Goal: Task Accomplishment & Management: Use online tool/utility

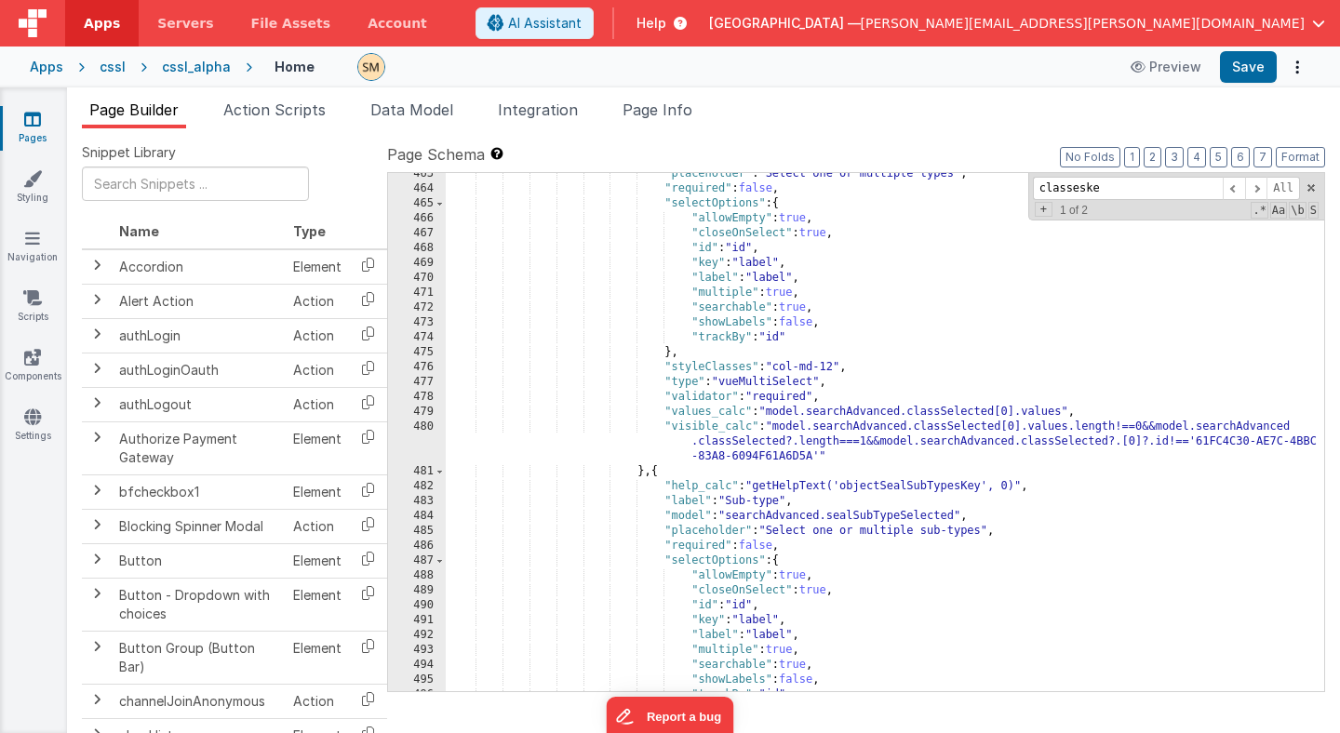
scroll to position [7068, 0]
click at [1128, 185] on input "classeske" at bounding box center [1128, 188] width 190 height 23
click at [1257, 190] on span at bounding box center [1256, 188] width 22 height 23
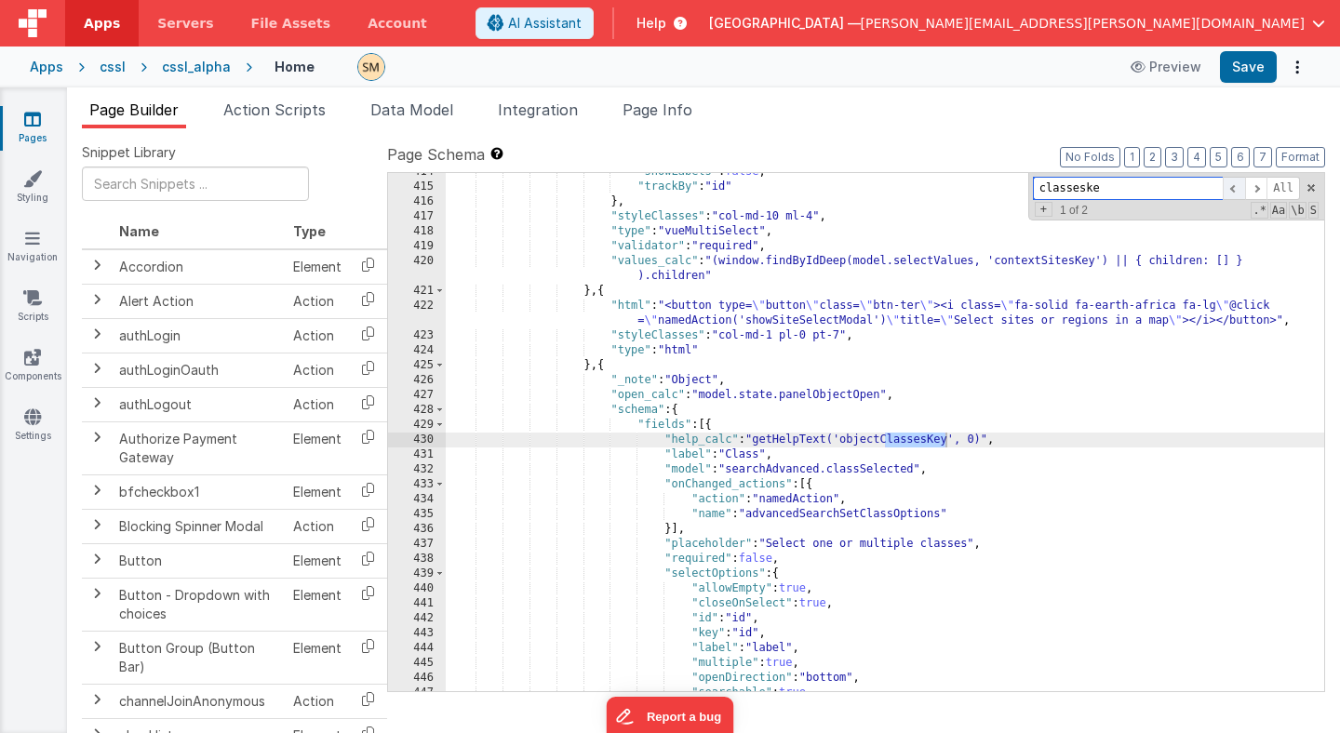
click at [1234, 191] on span at bounding box center [1234, 188] width 22 height 23
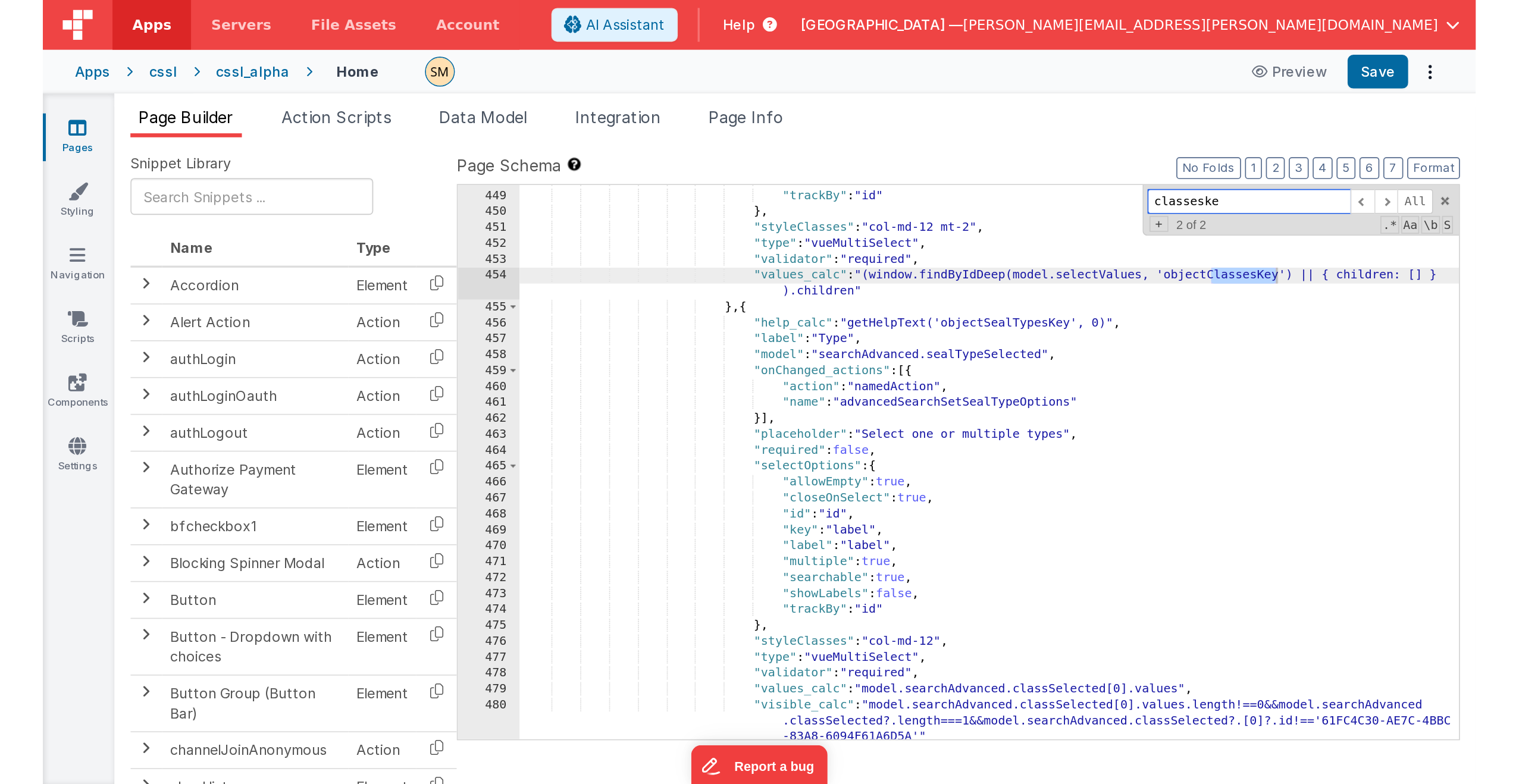
scroll to position [4445, 0]
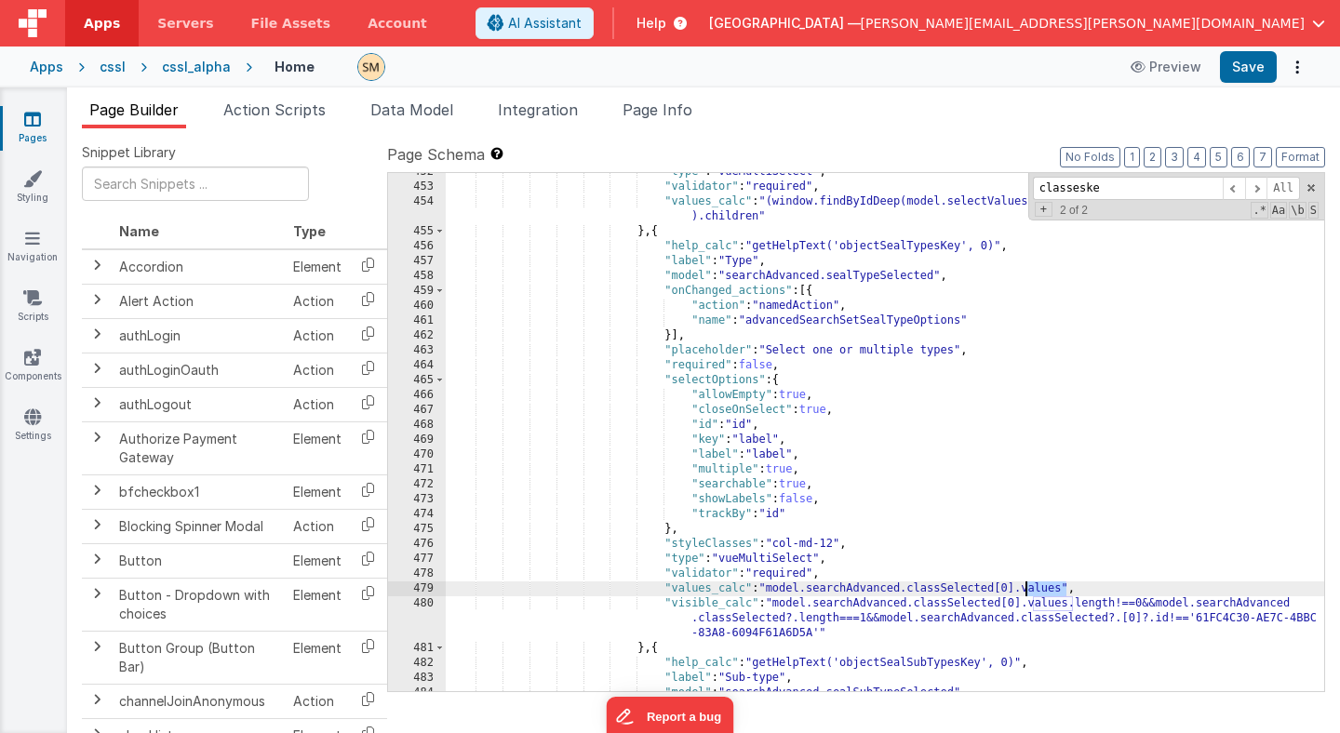
drag, startPoint x: 1066, startPoint y: 587, endPoint x: 1027, endPoint y: 595, distance: 39.8
click at [1027, 595] on div ""type" : "vueMultiSelect" , "validator" : "required" , "values_calc" : "(window…" at bounding box center [885, 439] width 878 height 548
click at [974, 591] on div ""type" : "vueMultiSelect" , "validator" : "required" , "values_calc" : "(window…" at bounding box center [885, 439] width 878 height 548
click at [1077, 588] on div ""type" : "vueMultiSelect" , "validator" : "required" , "values_calc" : "(window…" at bounding box center [885, 439] width 878 height 548
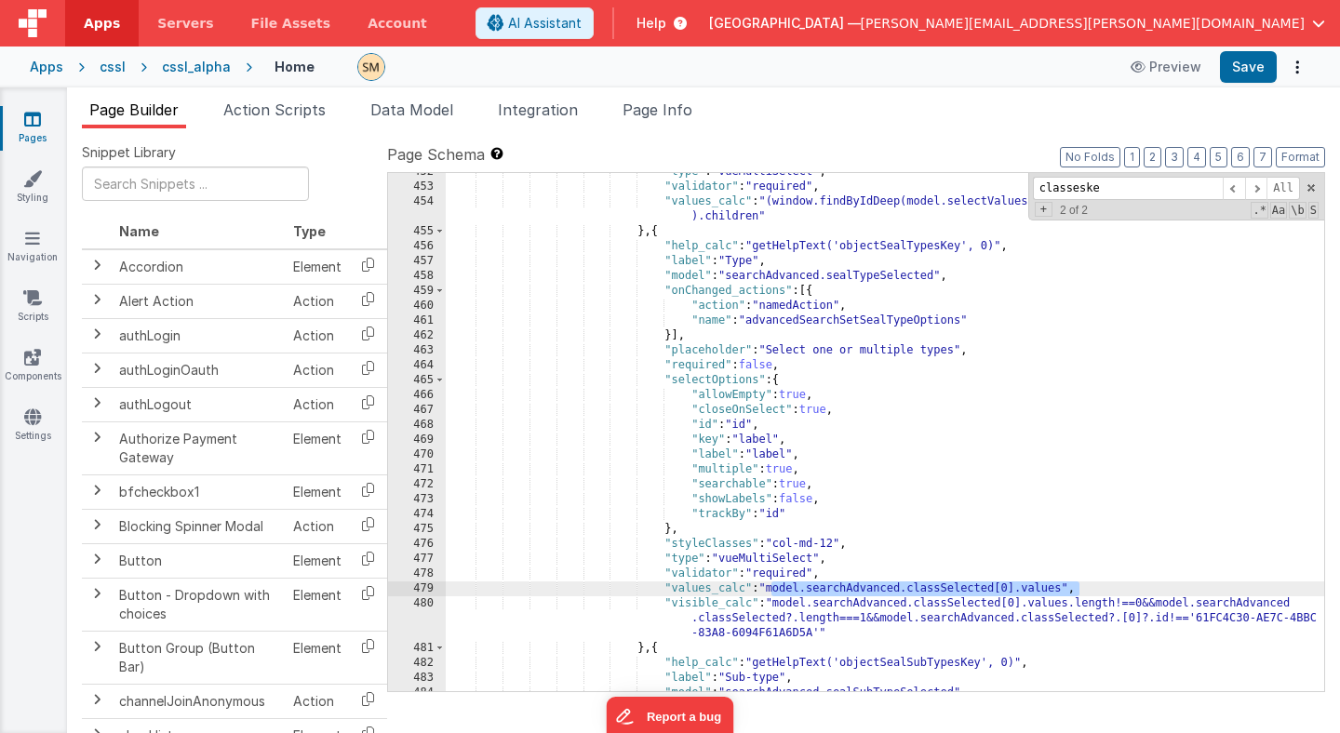
drag, startPoint x: 1077, startPoint y: 589, endPoint x: 772, endPoint y: 593, distance: 305.2
click at [772, 593] on div ""type" : "vueMultiSelect" , "validator" : "required" , "values_calc" : "(window…" at bounding box center [885, 439] width 878 height 548
click at [1061, 588] on div ""type" : "vueMultiSelect" , "validator" : "required" , "values_calc" : "(window…" at bounding box center [885, 439] width 878 height 548
drag, startPoint x: 1064, startPoint y: 591, endPoint x: 769, endPoint y: 589, distance: 294.0
click at [769, 589] on div ""type" : "vueMultiSelect" , "validator" : "required" , "values_calc" : "(window…" at bounding box center [885, 439] width 878 height 548
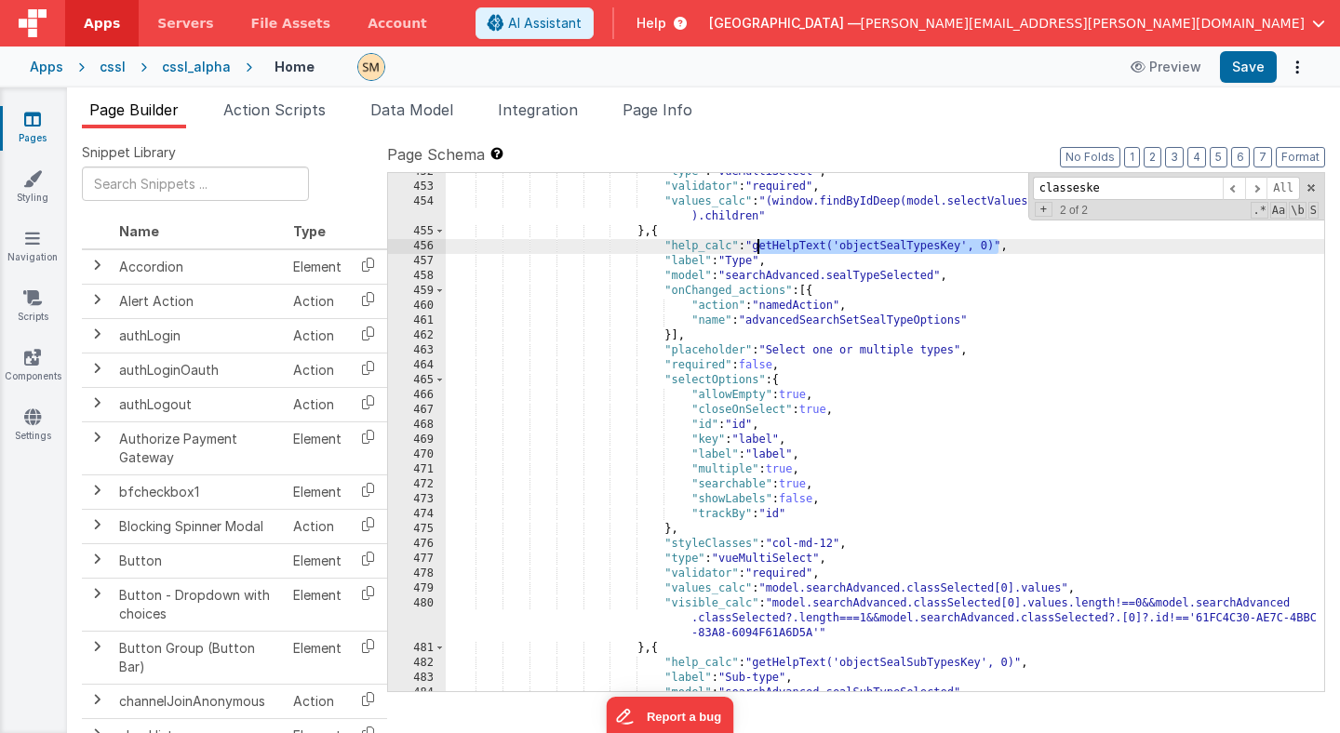
drag, startPoint x: 998, startPoint y: 244, endPoint x: 758, endPoint y: 246, distance: 240.1
click at [758, 246] on div ""type" : "vueMultiSelect" , "validator" : "required" , "values_calc" : "(window…" at bounding box center [885, 439] width 878 height 548
paste textarea
click at [1020, 247] on div ""type" : "vueMultiSelect" , "validator" : "required" , "values_calc" : "(window…" at bounding box center [885, 439] width 878 height 548
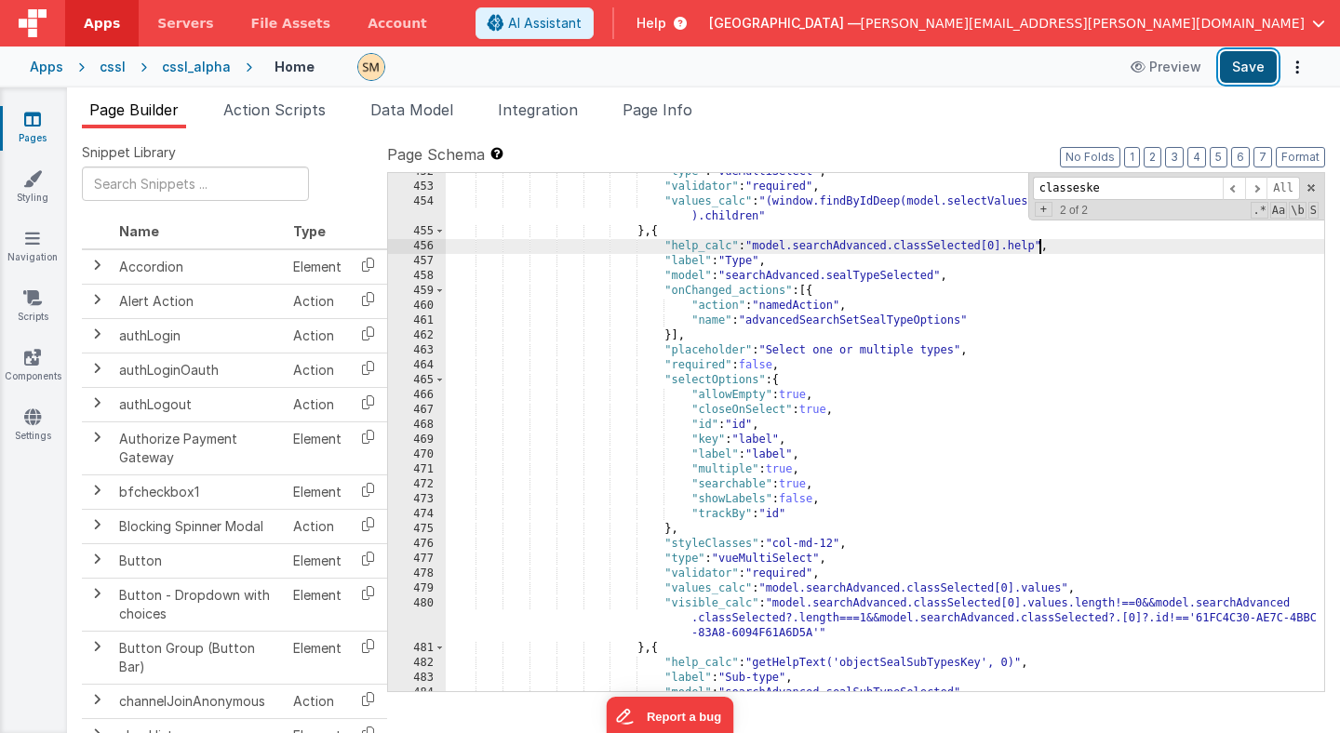
click at [1252, 66] on button "Save" at bounding box center [1248, 67] width 57 height 32
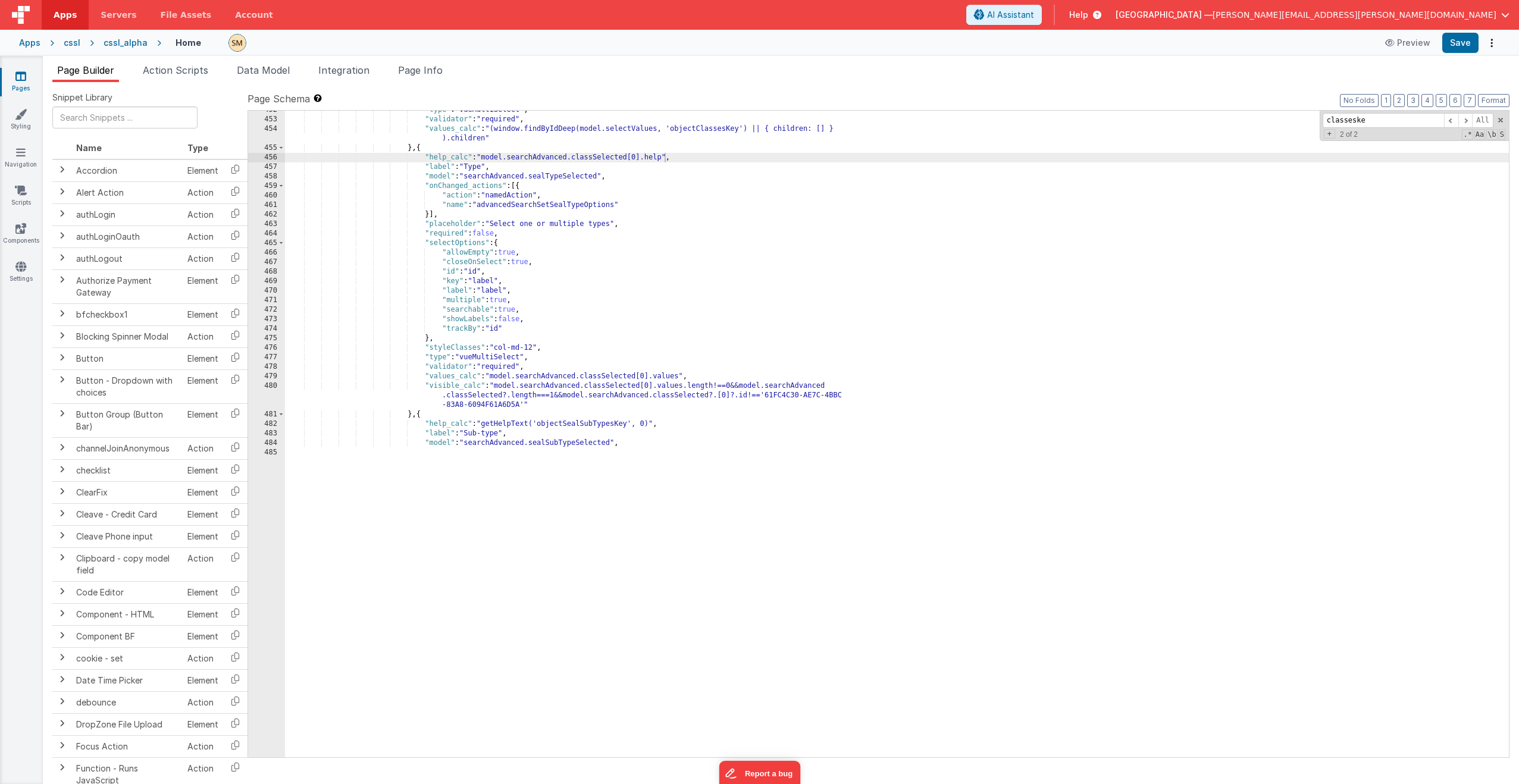
scroll to position [4728, 0]
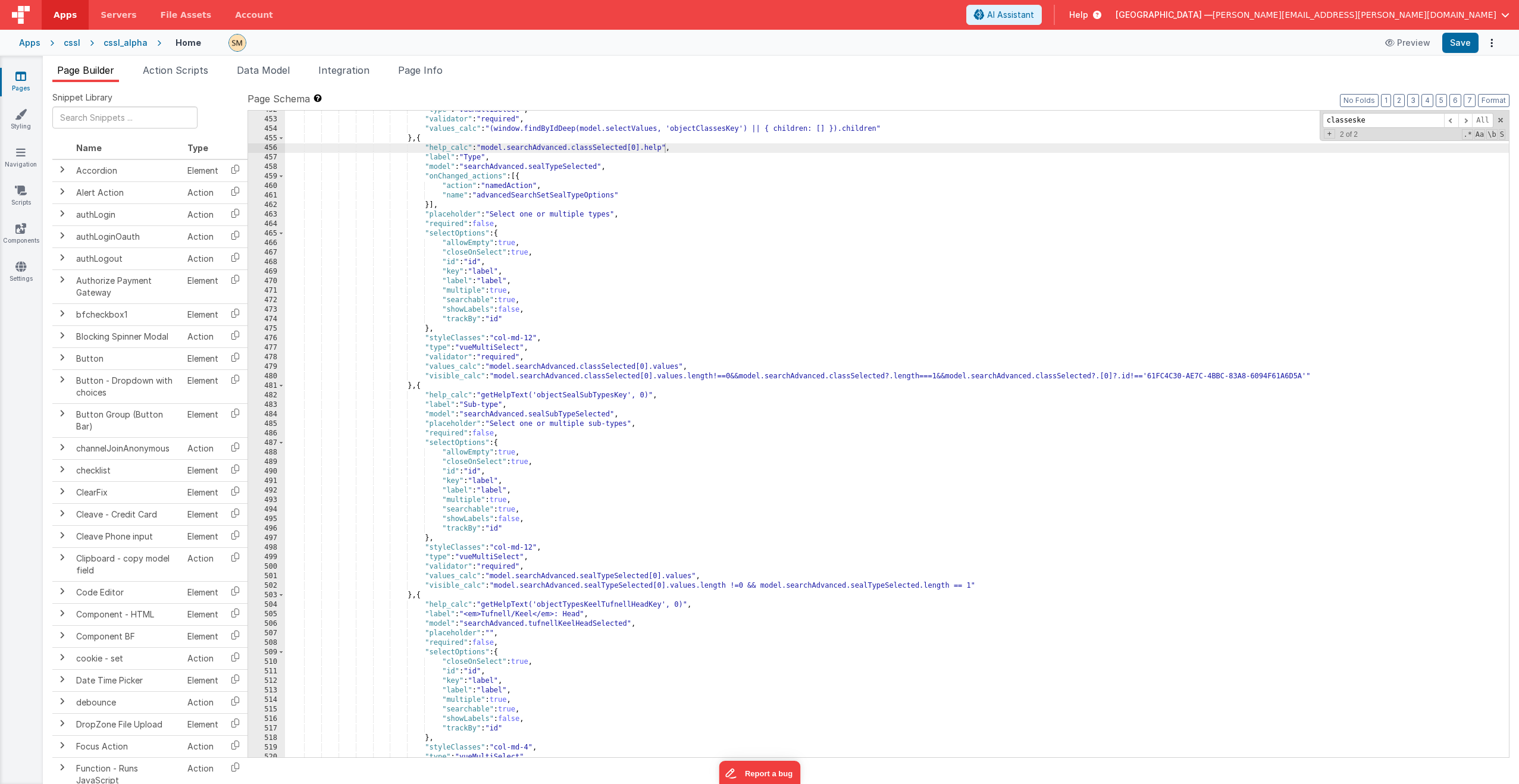
click at [663, 148] on div ""type" : "vueMultiSelect" , "validator" : "required" , "values_calc" : "(window…" at bounding box center [897, 438] width 1224 height 666
click at [856, 46] on button "Save" at bounding box center [1460, 43] width 36 height 20
click at [856, 201] on div ""type" : "vueMultiSelect" , "validator" : "required" , "values_calc" : "(window…" at bounding box center [897, 438] width 1224 height 666
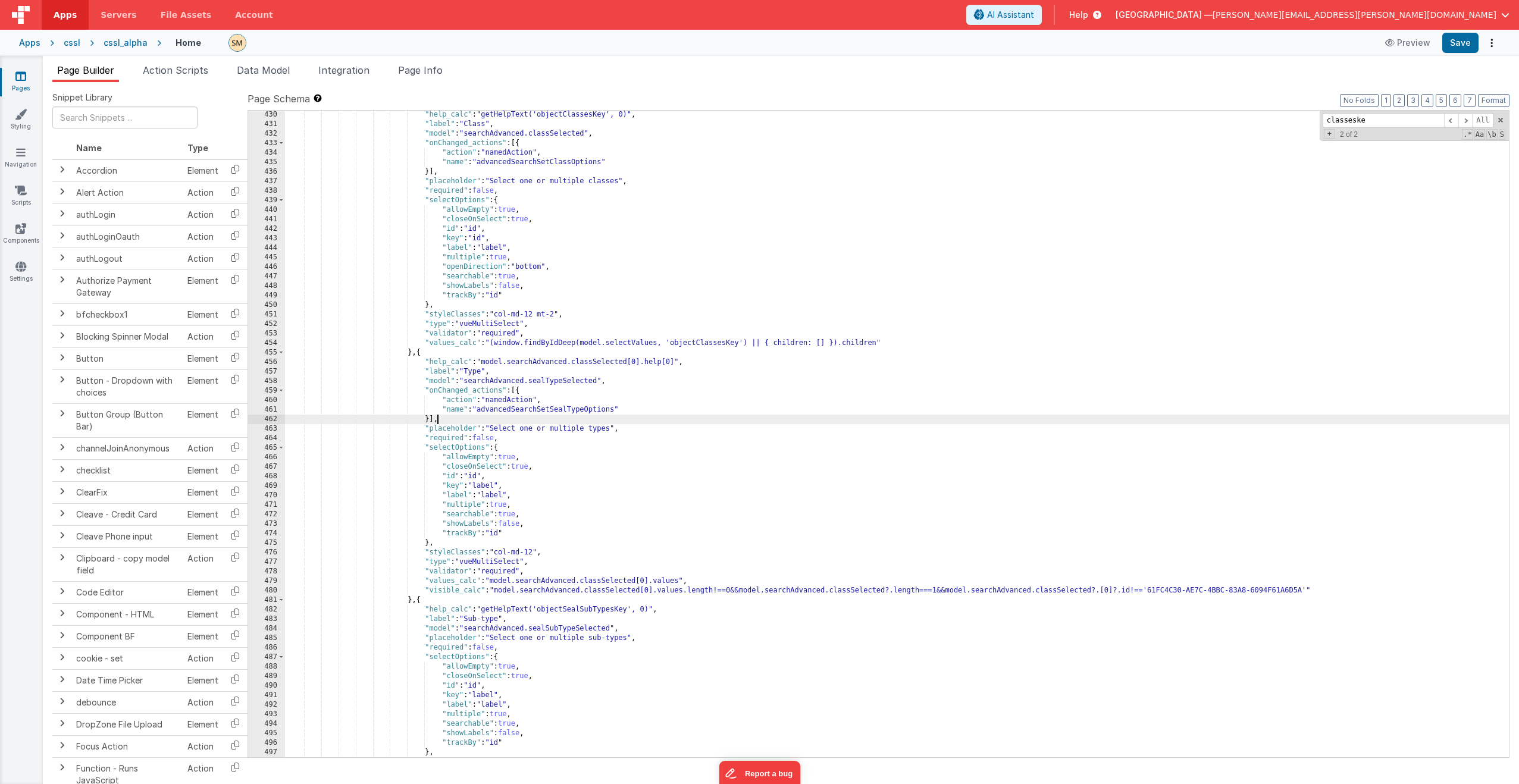
scroll to position [4549, 0]
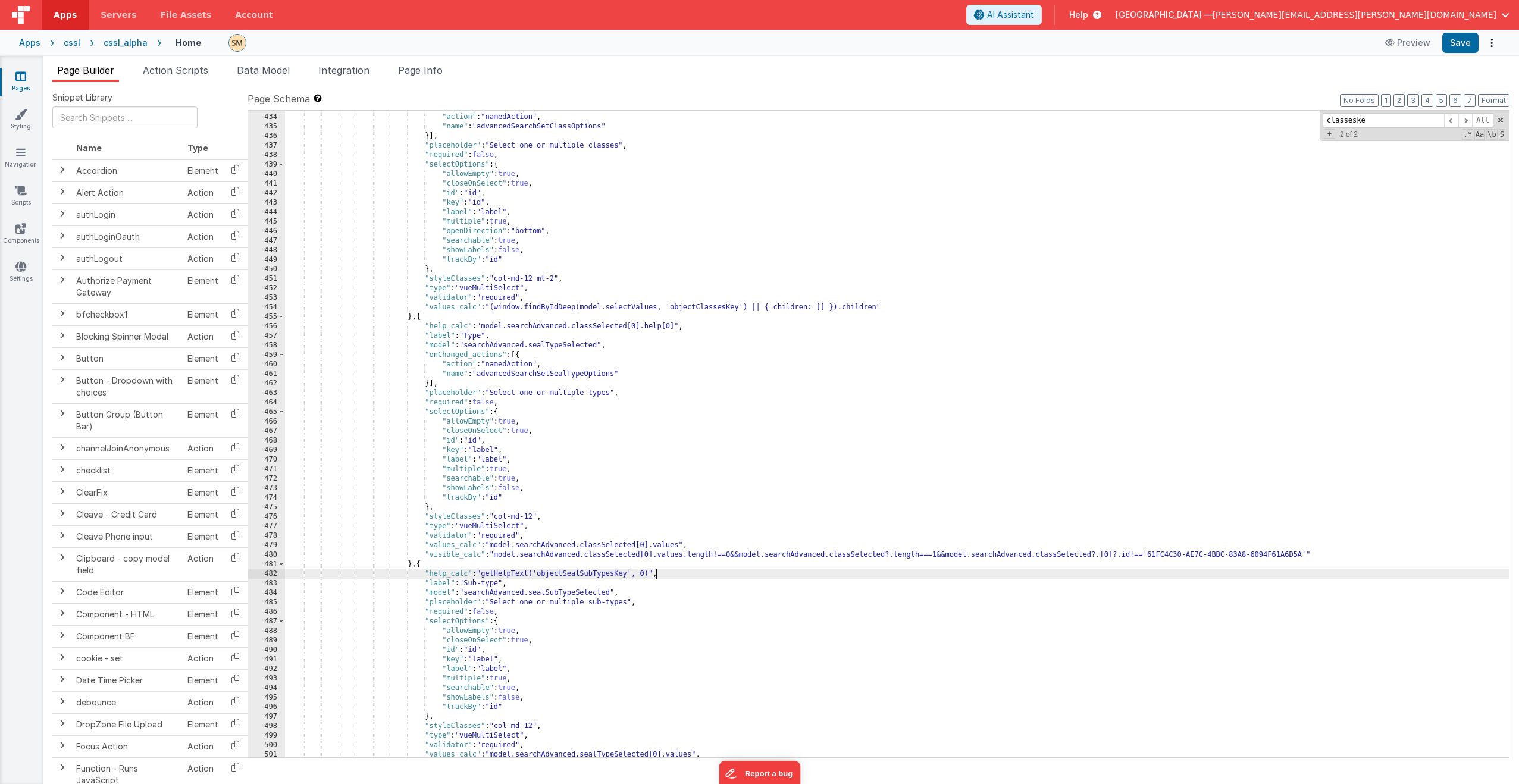
click at [656, 468] on div ""onChanged_actions" : [{ "action" : "namedAction" , "name" : "advancedSearchSet…" at bounding box center [897, 435] width 1224 height 666
drag, startPoint x: 663, startPoint y: 576, endPoint x: 476, endPoint y: 570, distance: 187.1
click at [475, 468] on div ""onChanged_actions" : [{ "action" : "namedAction" , "name" : "advancedSearchSet…" at bounding box center [897, 435] width 1224 height 666
click at [483, 468] on div ""onChanged_actions" : [{ "action" : "namedAction" , "name" : "advancedSearchSet…" at bounding box center [897, 435] width 1224 height 666
drag, startPoint x: 481, startPoint y: 574, endPoint x: 673, endPoint y: 576, distance: 192.0
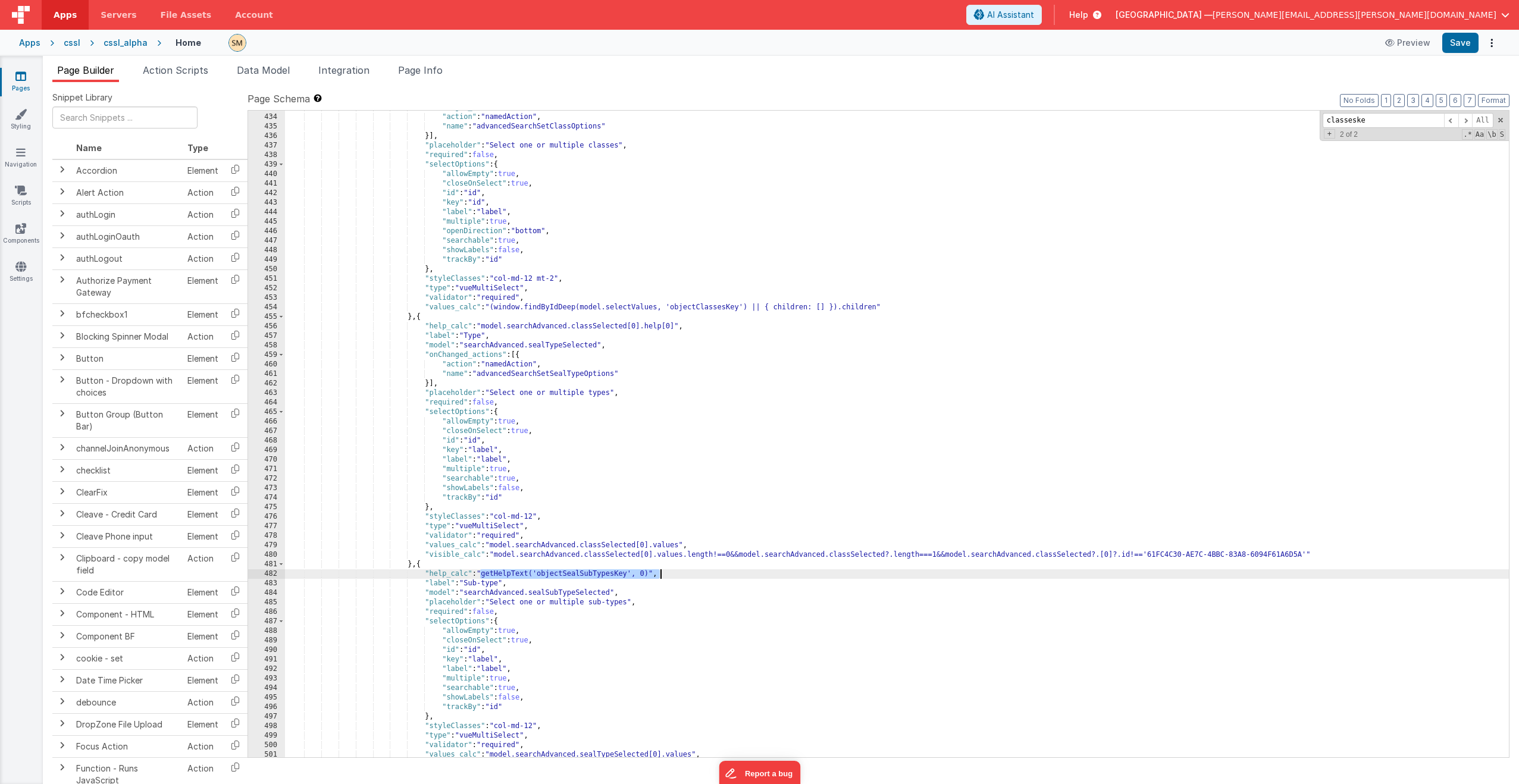
click at [673, 468] on div ""onChanged_actions" : [{ "action" : "namedAction" , "name" : "advancedSearchSet…" at bounding box center [897, 435] width 1224 height 666
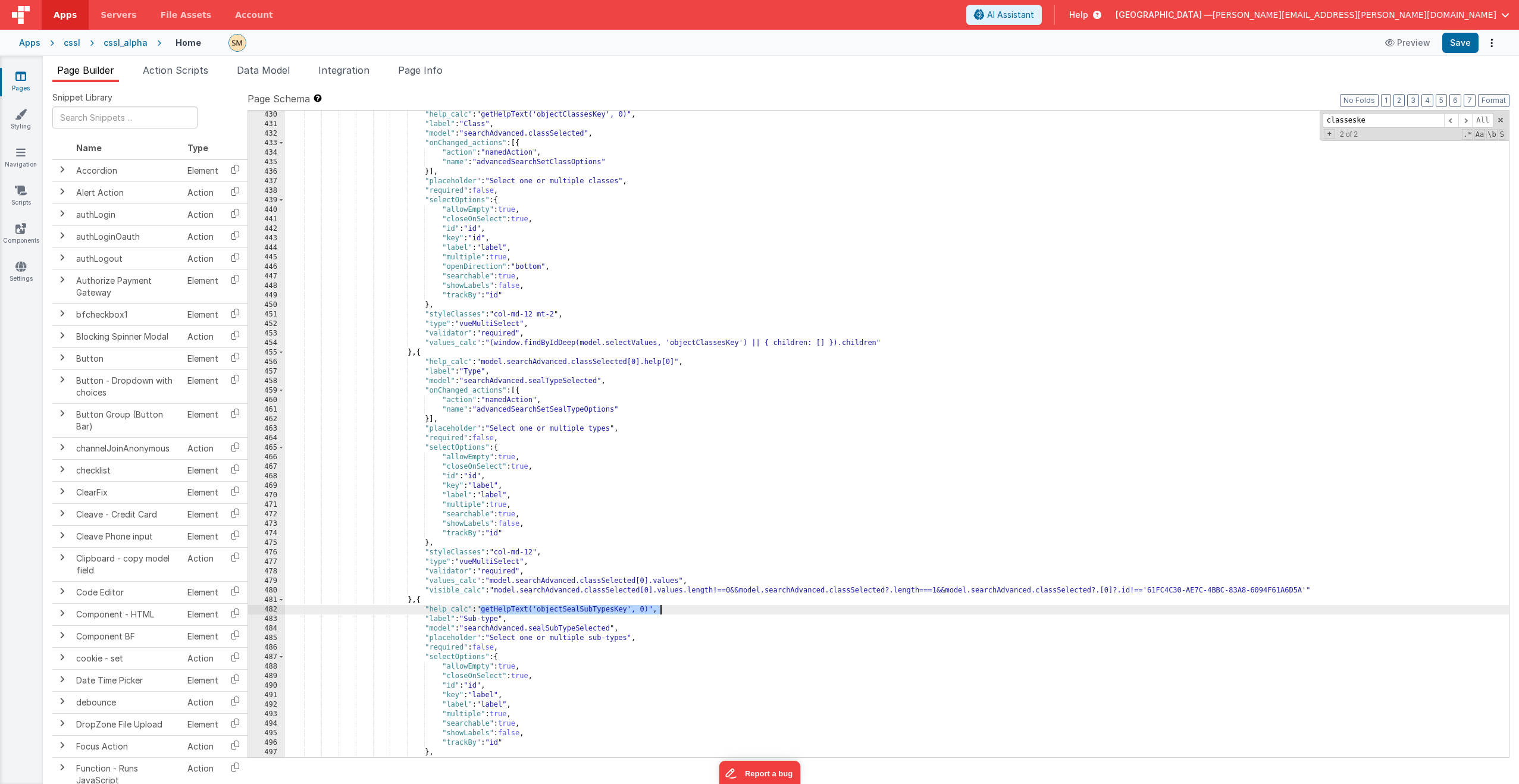
scroll to position [4478, 0]
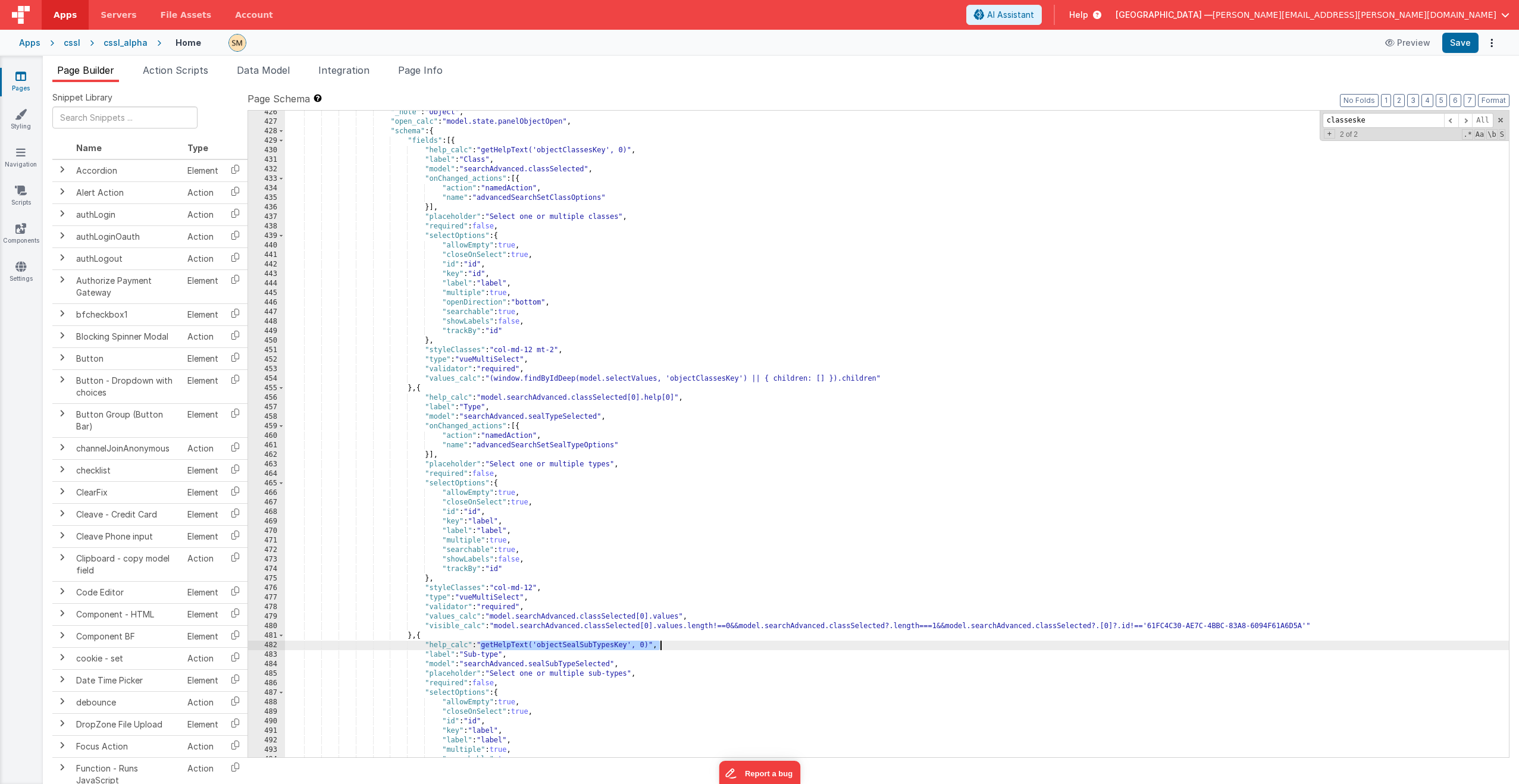
click at [485, 398] on div ""_note" : "Object" , "open_calc" : "model.state.panelObjectOpen" , "schema" : {…" at bounding box center [897, 440] width 1224 height 666
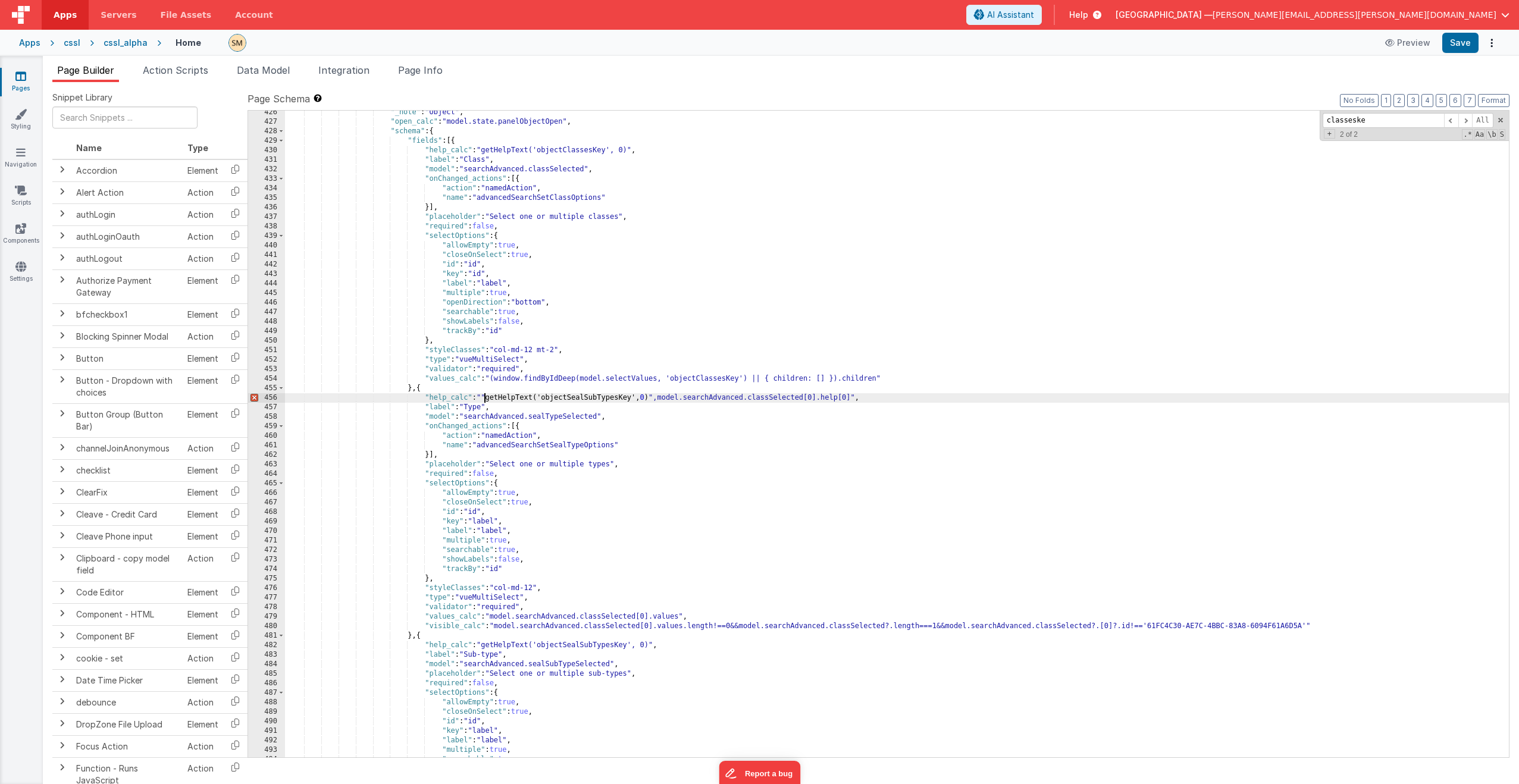
click at [484, 398] on div ""_note" : "Object" , "open_calc" : "model.state.panelObjectOpen" , "schema" : {…" at bounding box center [897, 440] width 1224 height 666
drag, startPoint x: 836, startPoint y: 399, endPoint x: 655, endPoint y: 402, distance: 181.0
click at [655, 401] on div ""_note" : "Object" , "open_calc" : "model.state.panelObjectOpen" , "schema" : {…" at bounding box center [897, 440] width 1224 height 666
drag, startPoint x: 629, startPoint y: 398, endPoint x: 532, endPoint y: 399, distance: 97.0
click at [532, 399] on div ""_note" : "Object" , "open_calc" : "model.state.panelObjectOpen" , "schema" : {…" at bounding box center [897, 440] width 1224 height 666
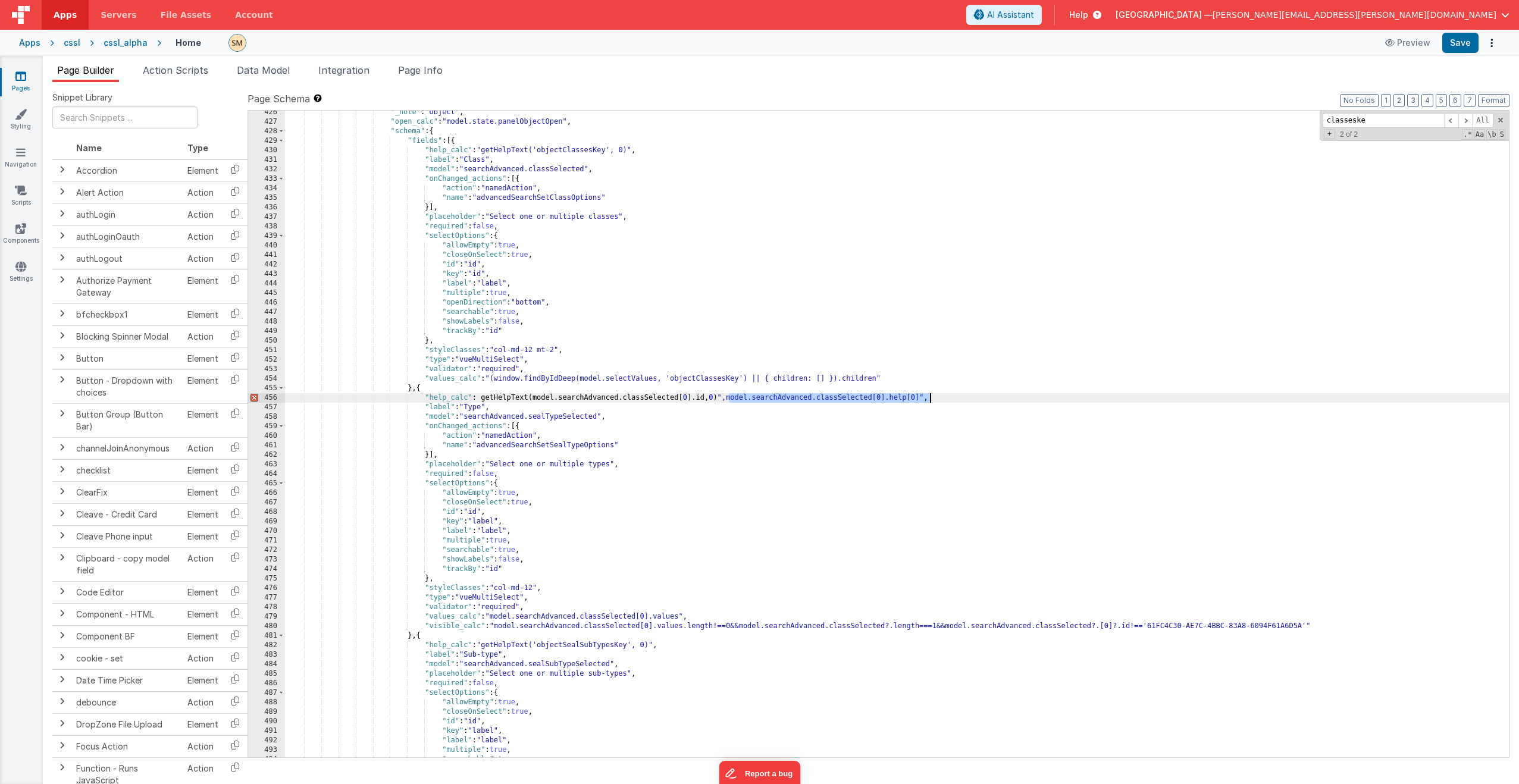
drag, startPoint x: 729, startPoint y: 399, endPoint x: 963, endPoint y: 400, distance: 234.0
click at [856, 400] on div ""_note" : "Object" , "open_calc" : "model.state.panelObjectOpen" , "schema" : {…" at bounding box center [897, 440] width 1224 height 666
click at [482, 398] on div ""_note" : "Object" , "open_calc" : "model.state.panelObjectOpen" , "schema" : {…" at bounding box center [897, 440] width 1224 height 666
click at [856, 46] on button "Save" at bounding box center [1460, 43] width 36 height 20
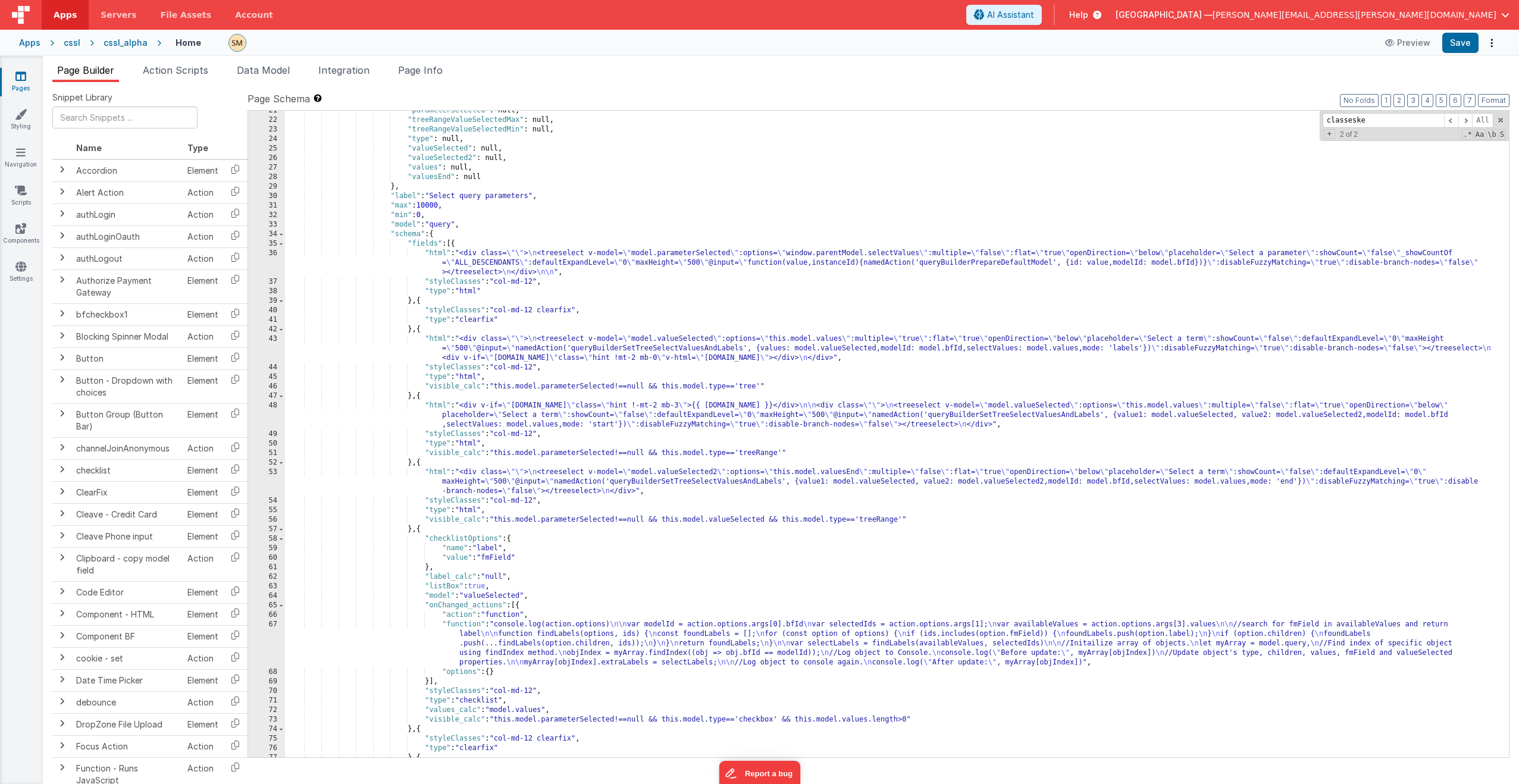
scroll to position [250, 0]
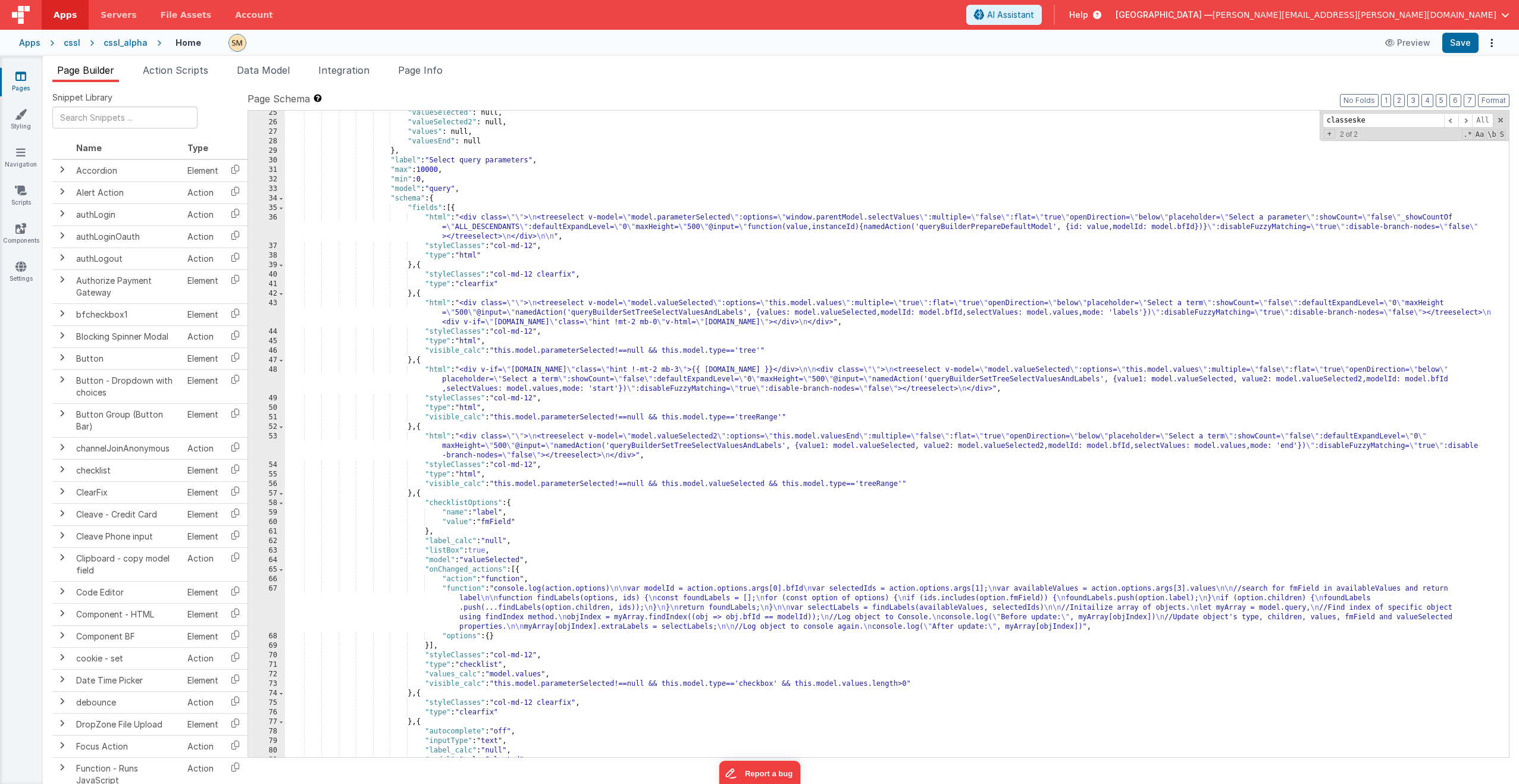
click at [571, 322] on div ""valueSelected" : null, "valueSelected2" : null, "values" : null, "valuesEnd" :…" at bounding box center [897, 441] width 1224 height 666
drag, startPoint x: 755, startPoint y: 321, endPoint x: 712, endPoint y: 322, distance: 43.0
click at [712, 322] on div ""valueSelected" : null, "valueSelected2" : null, "values" : null, "valuesEnd" :…" at bounding box center [897, 441] width 1224 height 666
click at [817, 169] on div ""valueSelected" : null, "valueSelected2" : null, "values" : null, "valuesEnd" :…" at bounding box center [897, 441] width 1224 height 666
paste input "[DOMAIN_NAME]"
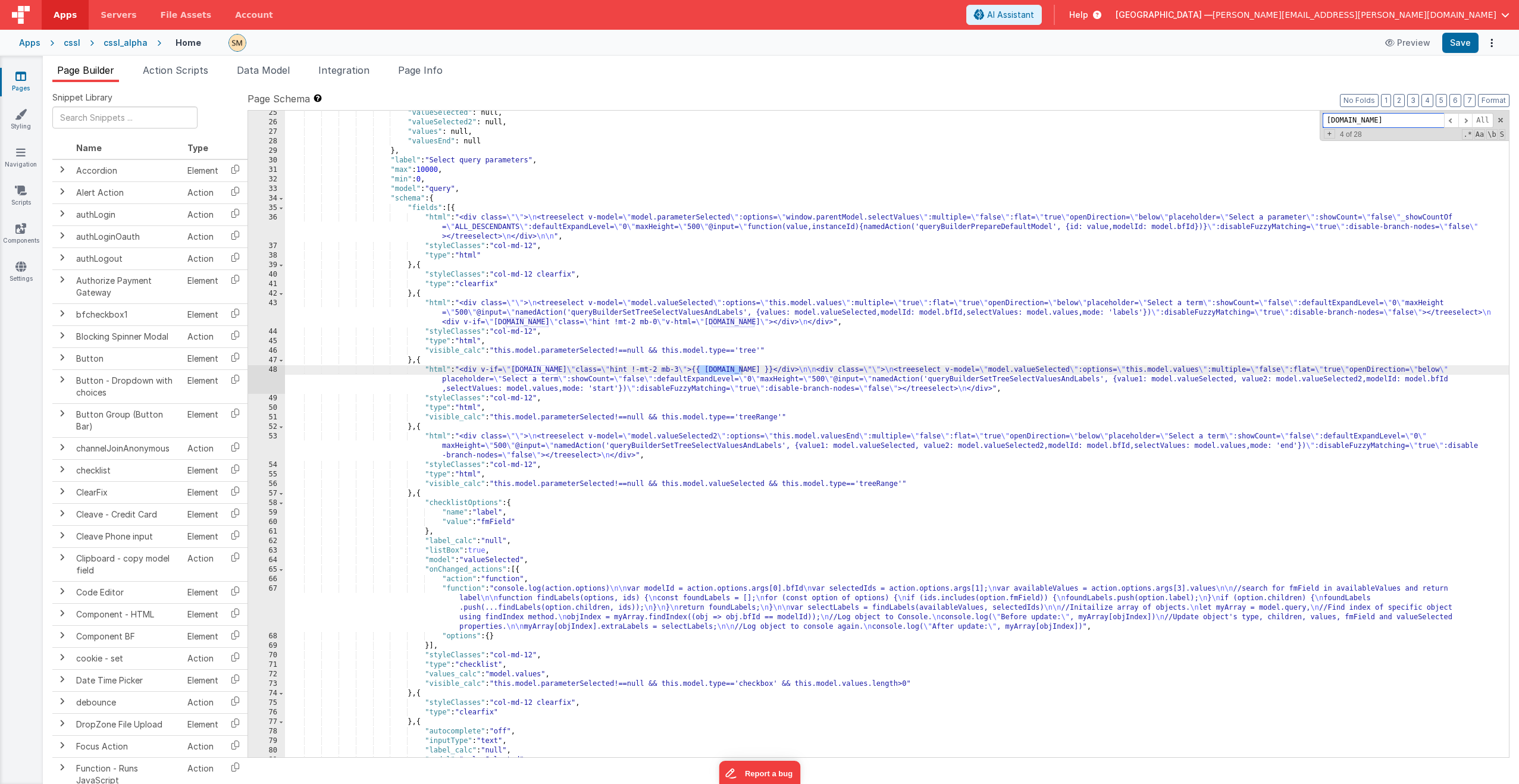
type input "[DOMAIN_NAME]"
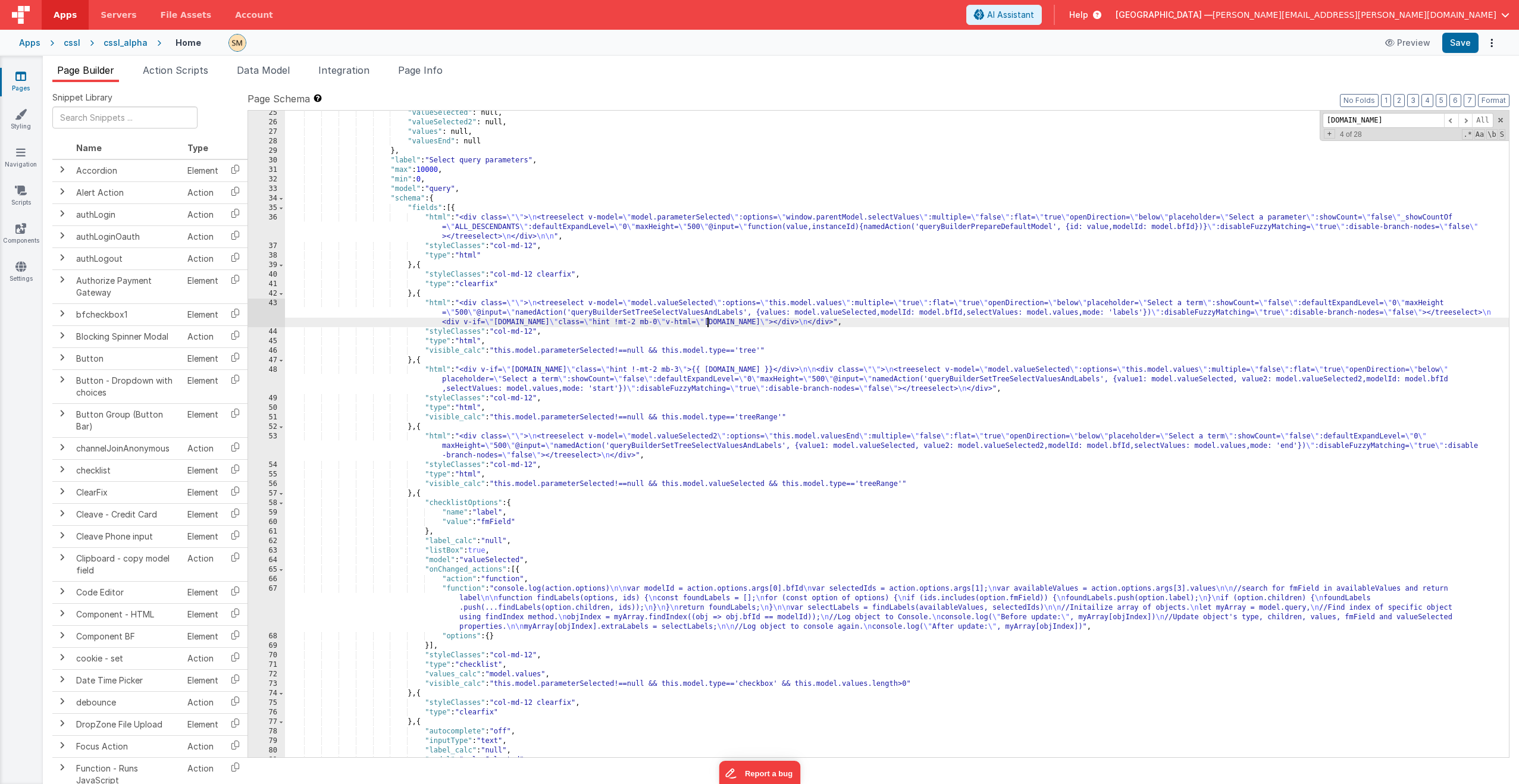
click at [706, 318] on div ""valueSelected" : null, "valueSelected2" : null, "values" : null, "valuesEnd" :…" at bounding box center [897, 441] width 1224 height 666
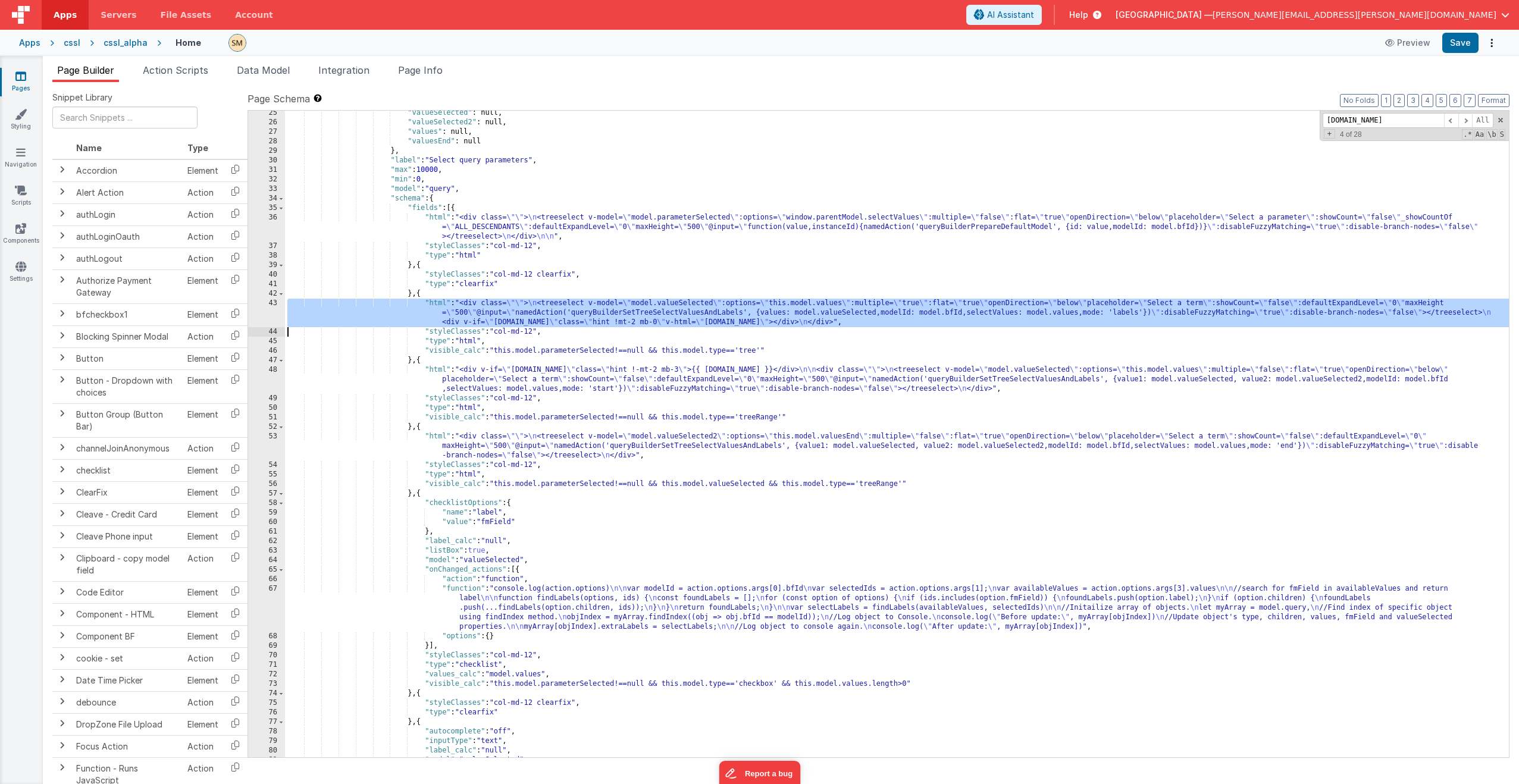
click at [270, 312] on div "43" at bounding box center [267, 313] width 37 height 29
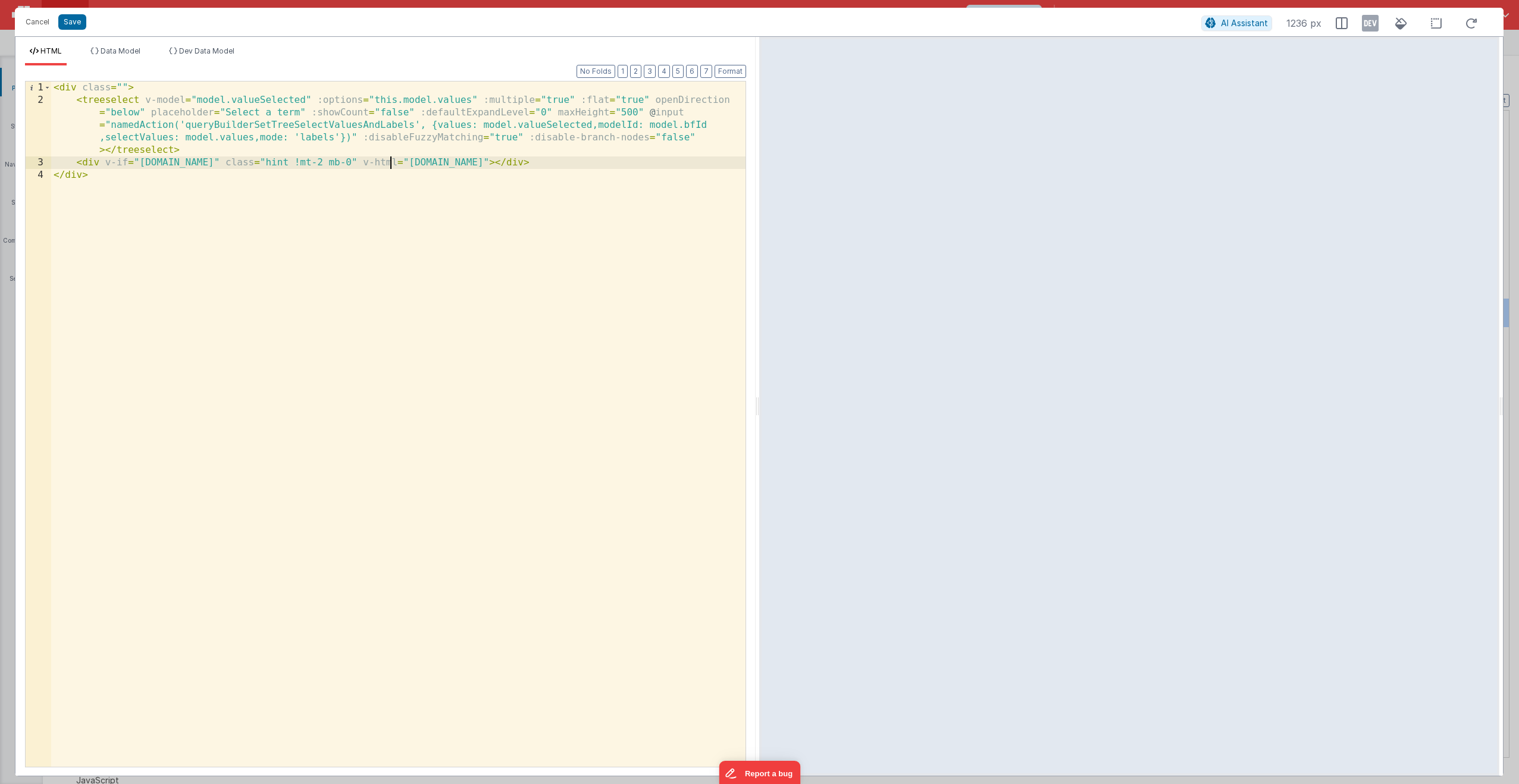
click at [390, 164] on div "< div class = "" > < treeselect v-model = "model.valueSelected" :options = "thi…" at bounding box center [398, 436] width 695 height 710
click at [389, 164] on div "< div class = "" > < treeselect v-model = "model.valueSelected" :options = "thi…" at bounding box center [398, 436] width 695 height 710
drag, startPoint x: 389, startPoint y: 164, endPoint x: 344, endPoint y: 166, distance: 45.0
click at [344, 166] on div "< div class = "" > < treeselect v-model = "model.valueSelected" :options = "thi…" at bounding box center [398, 436] width 695 height 710
click at [405, 164] on div "< div class = "" > < treeselect v-model = "model.valueSelected" :options = "thi…" at bounding box center [398, 436] width 695 height 710
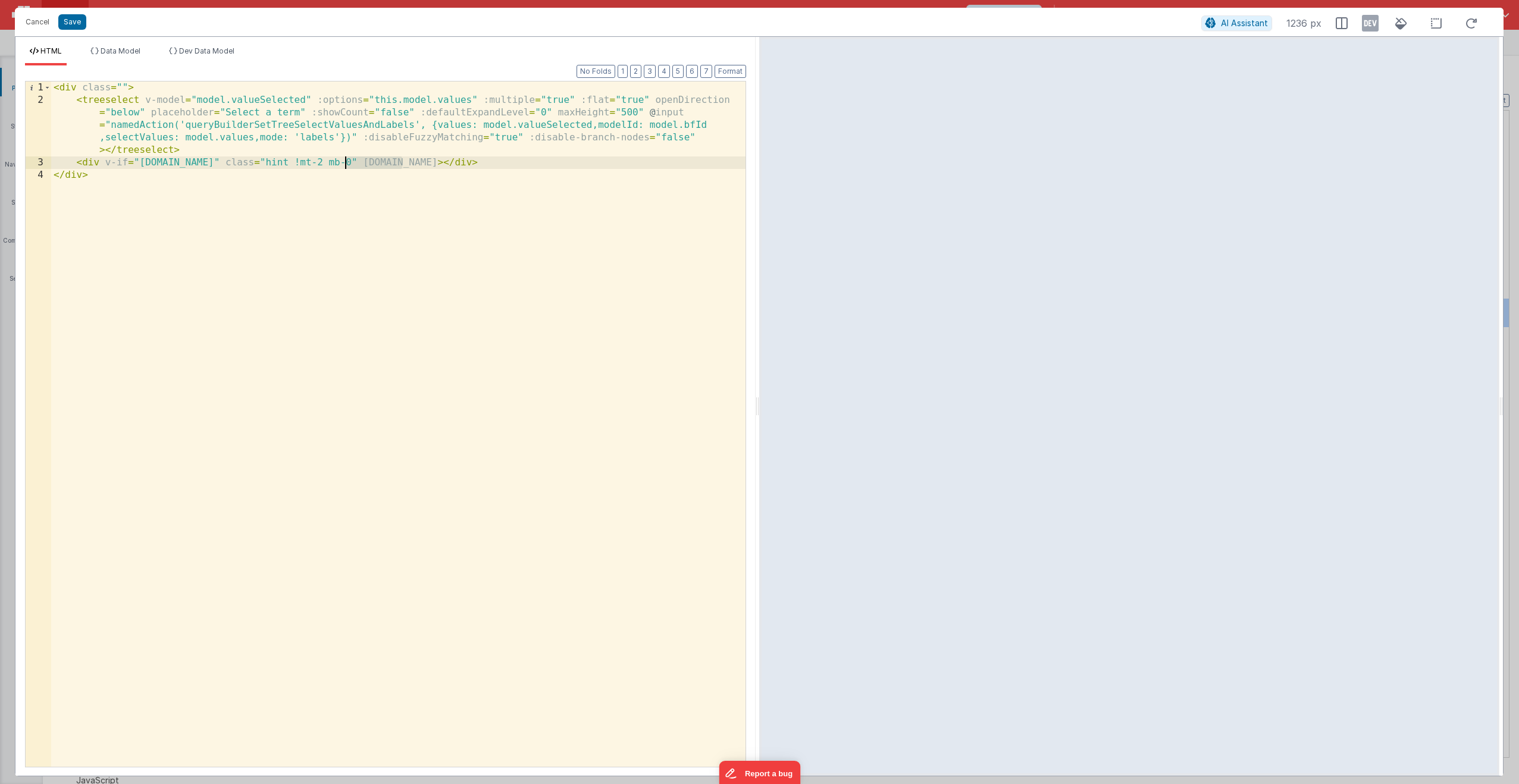
click at [344, 164] on div "< div class = "" > < treeselect v-model = "model.valueSelected" :options = "thi…" at bounding box center [398, 436] width 695 height 710
click at [392, 218] on div "< div class = "" > < treeselect v-model = "model.valueSelected" :options = "thi…" at bounding box center [398, 436] width 695 height 710
click at [74, 22] on button "Save" at bounding box center [72, 22] width 28 height 15
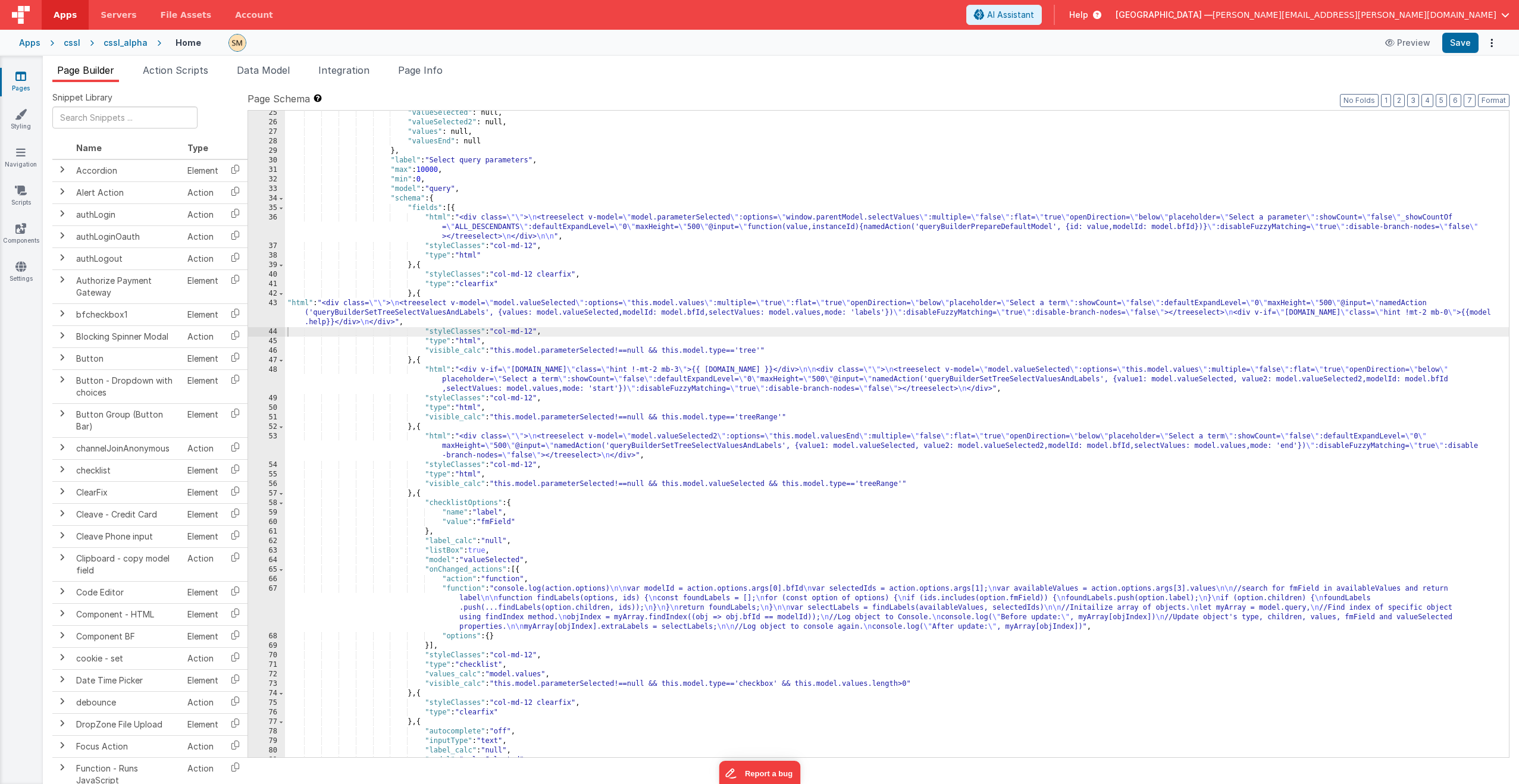
click at [441, 311] on div ""valueSelected" : null, "valueSelected2" : null, "values" : null, "valuesEnd" :…" at bounding box center [897, 441] width 1224 height 666
click at [445, 315] on div ""valueSelected" : null, "valueSelected2" : null, "values" : null, "valuesEnd" :…" at bounding box center [897, 441] width 1224 height 666
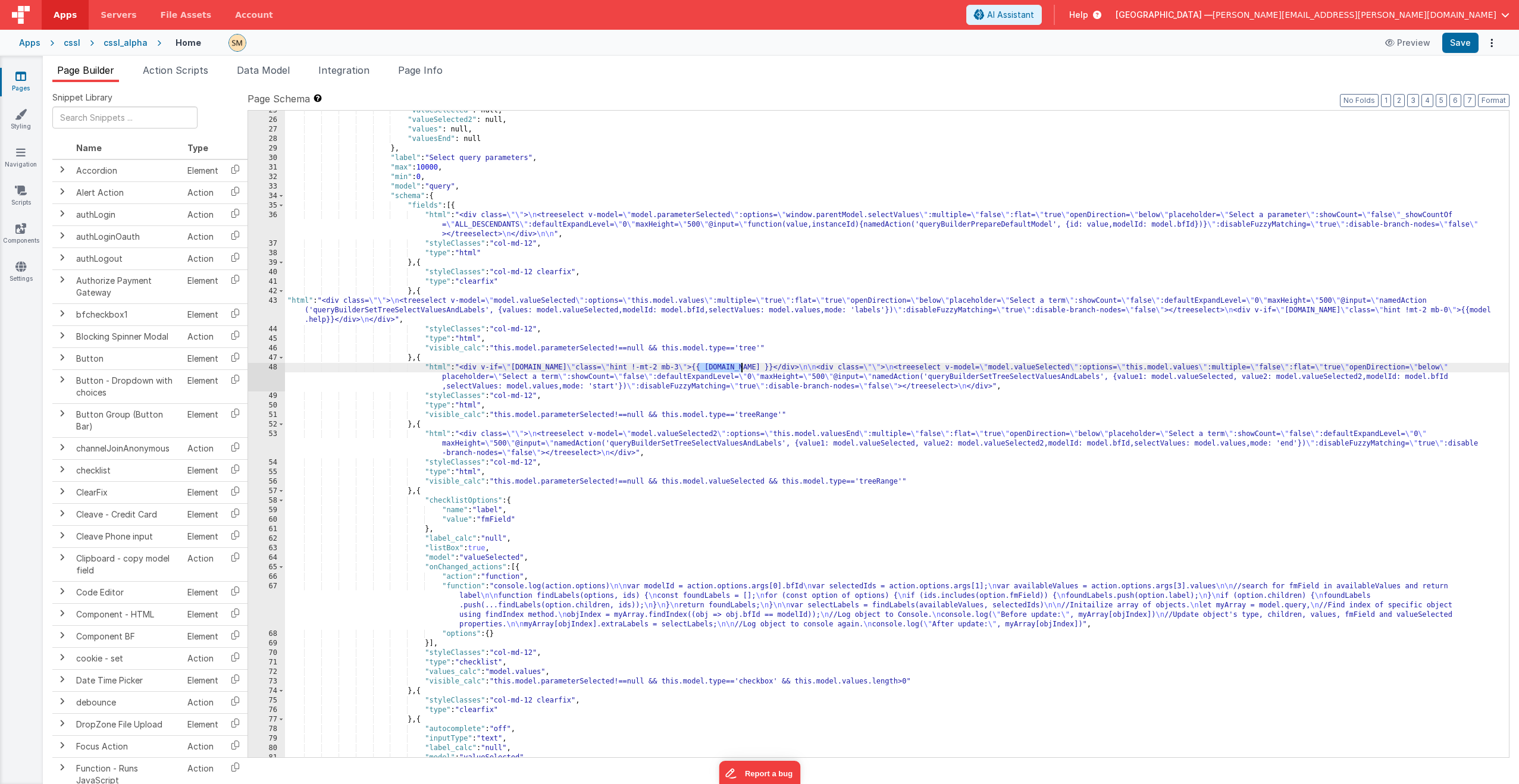
scroll to position [253, 0]
click at [419, 468] on div ""valueSelected" : null, "valueSelected2" : null, "values" : null, "valuesEnd" :…" at bounding box center [897, 439] width 1224 height 666
click at [508, 437] on div ""valueSelected" : null, "valueSelected2" : null, "values" : null, "valuesEnd" :…" at bounding box center [897, 439] width 1224 height 666
click at [420, 468] on div ""valueSelected" : null, "valueSelected2" : null, "values" : null, "valuesEnd" :…" at bounding box center [897, 439] width 1224 height 666
click at [449, 451] on div ""valueSelected" : null, "valueSelected2" : null, "values" : null, "valuesEnd" :…" at bounding box center [897, 439] width 1224 height 666
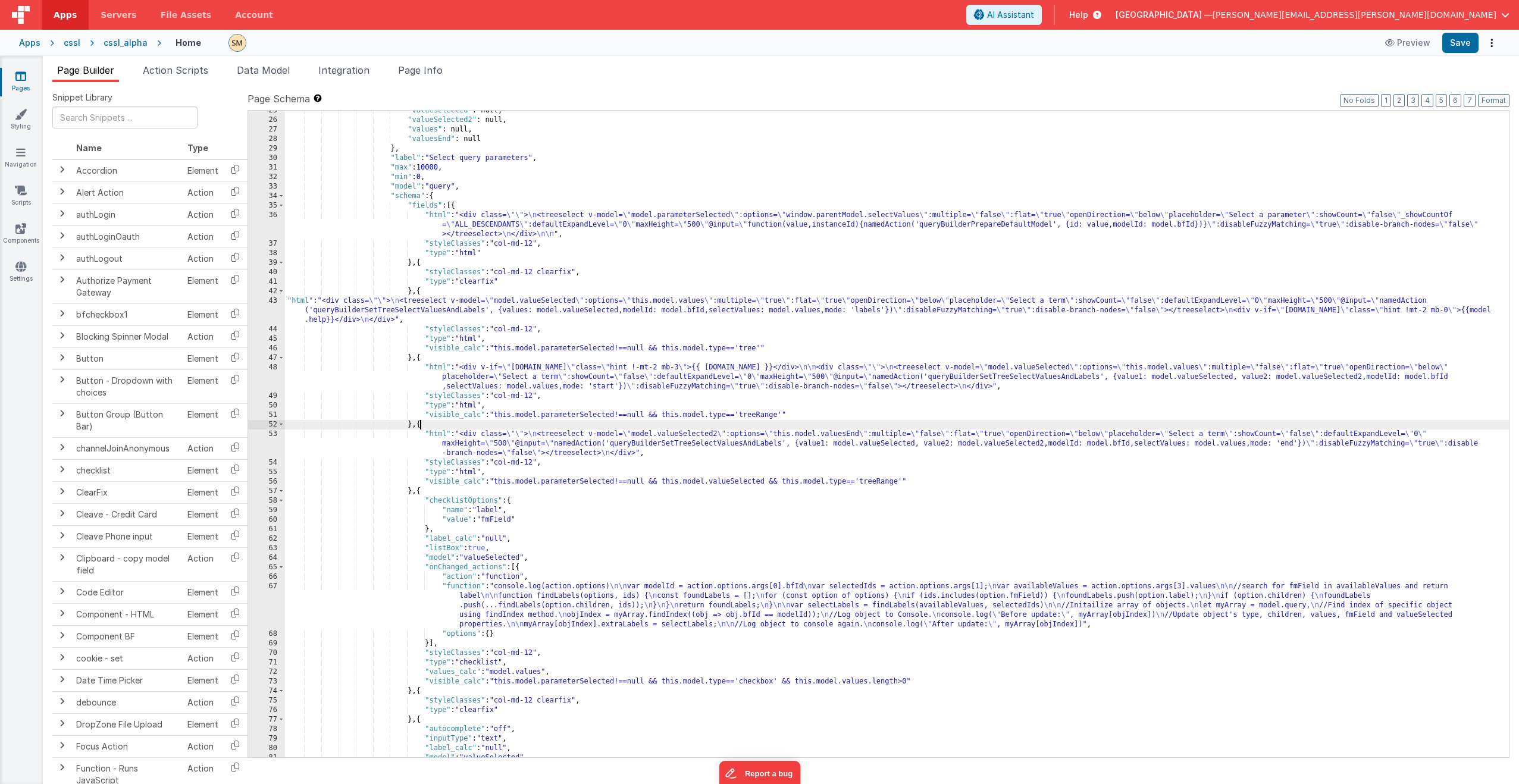
click at [422, 427] on div ""valueSelected" : null, "valueSelected2" : null, "values" : null, "valuesEnd" :…" at bounding box center [897, 439] width 1224 height 666
click at [418, 468] on div ""valueSelected" : null, "valueSelected2" : null, "values" : null, "valuesEnd" :…" at bounding box center [897, 439] width 1224 height 666
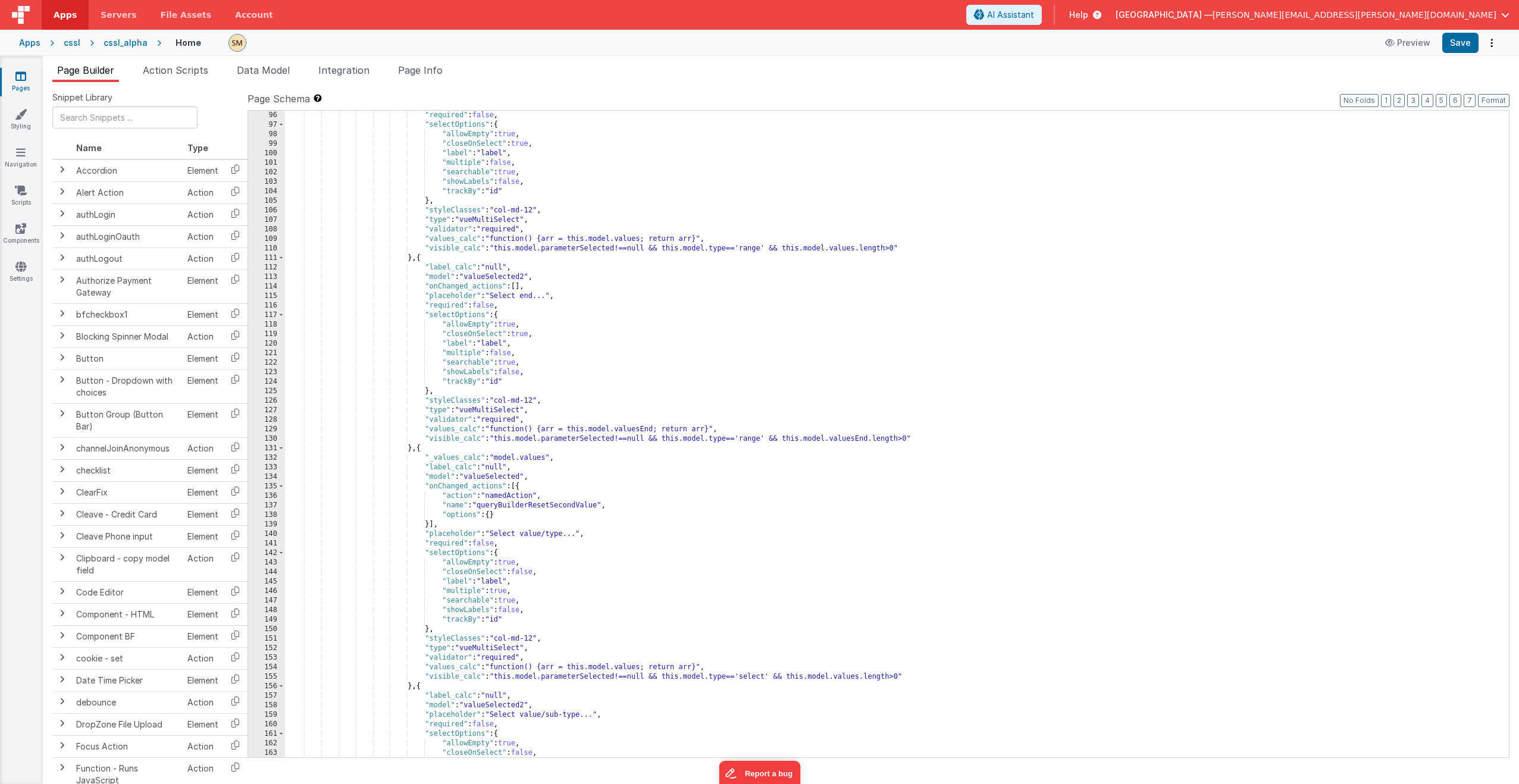
scroll to position [1074, 0]
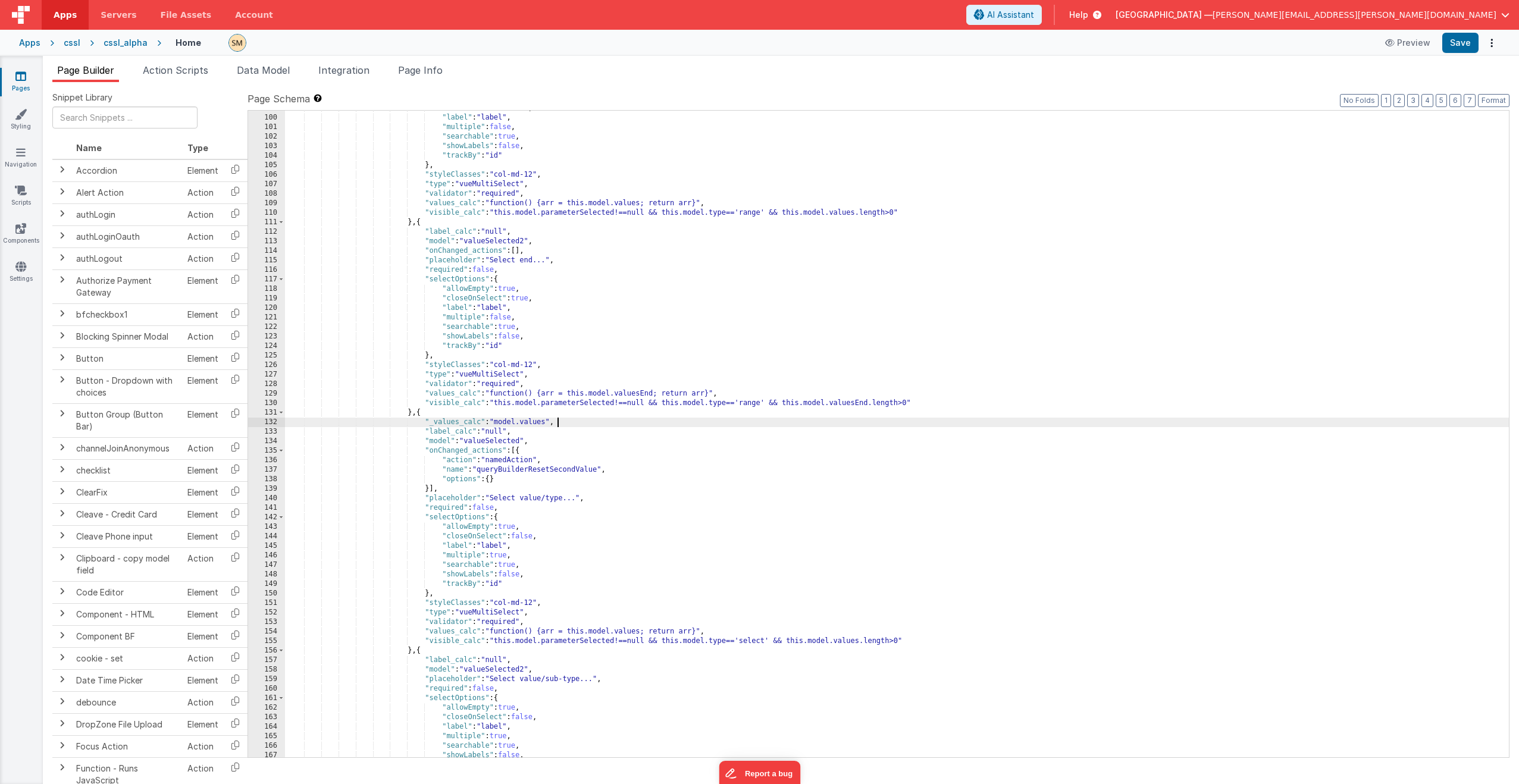
click at [560, 425] on div ""closeOnSelect" : true , "label" : "label" , "multiple" : false , "searchable" …" at bounding box center [897, 436] width 1224 height 666
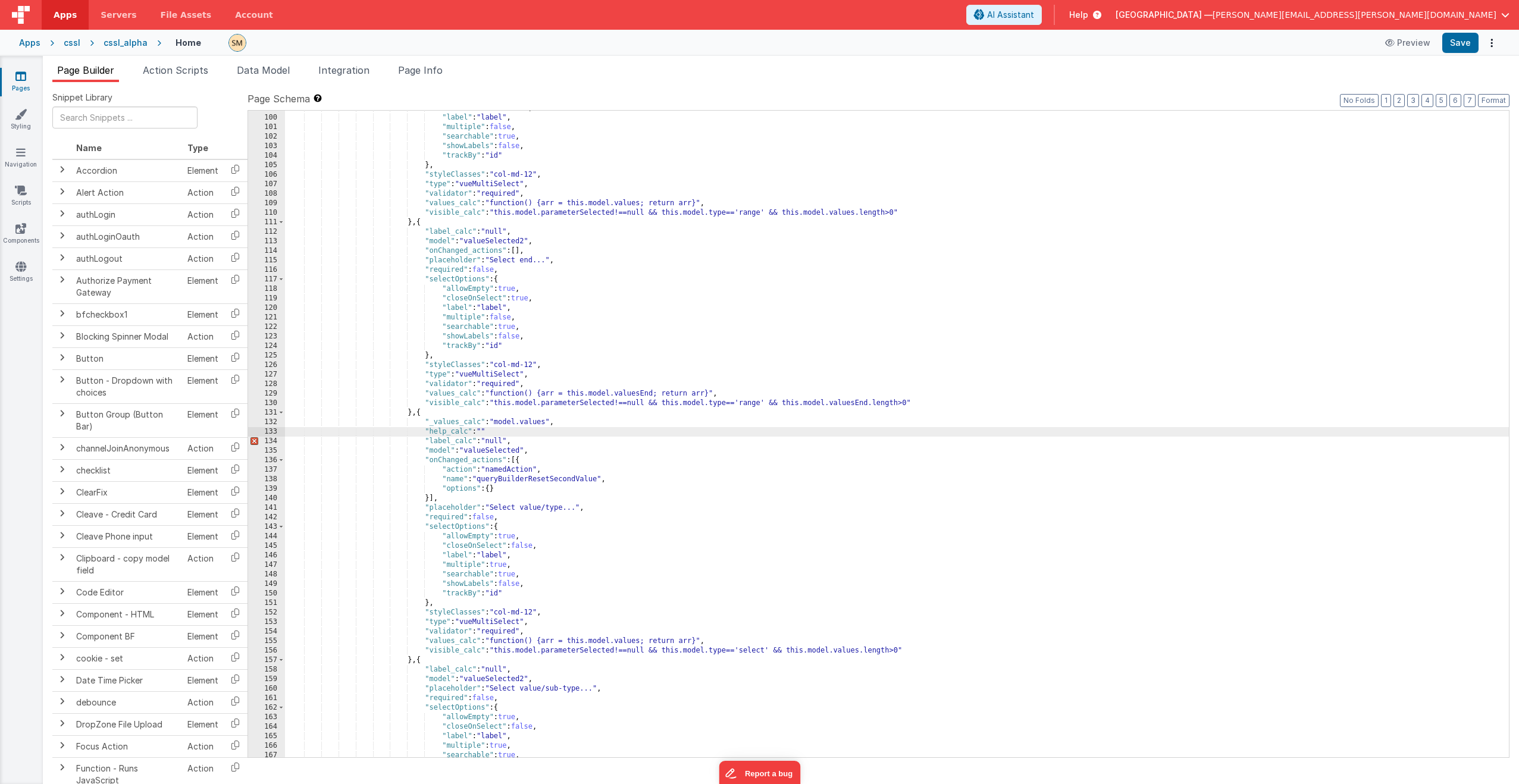
paste textarea
click at [856, 44] on button "Save" at bounding box center [1460, 43] width 36 height 20
click at [446, 432] on div ""closeOnSelect" : true , "label" : "label" , "multiple" : false , "searchable" …" at bounding box center [897, 436] width 1224 height 666
drag, startPoint x: 445, startPoint y: 432, endPoint x: 428, endPoint y: 434, distance: 17.1
click at [428, 434] on div ""closeOnSelect" : true , "label" : "label" , "multiple" : false , "searchable" …" at bounding box center [897, 436] width 1224 height 666
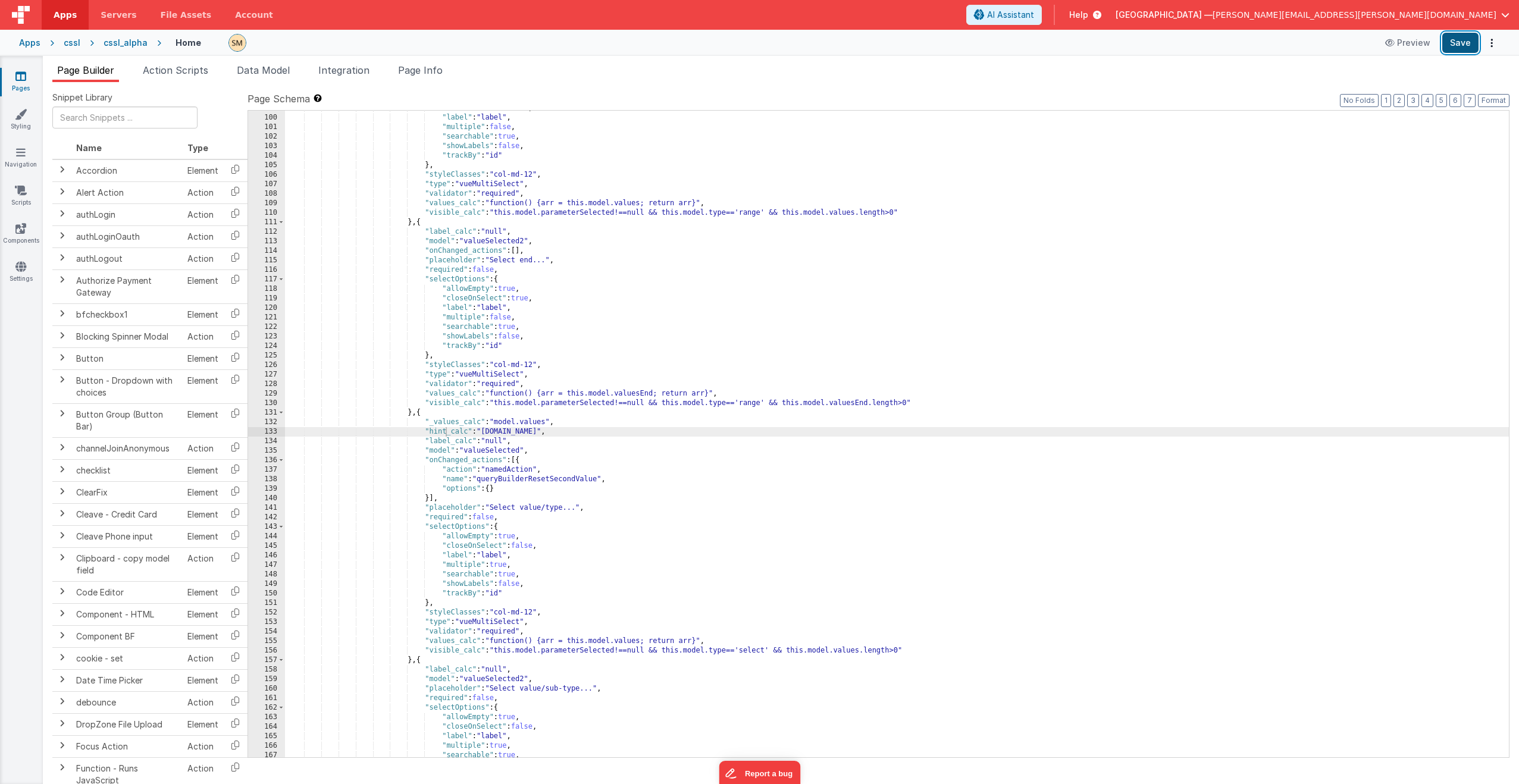
click at [856, 47] on button "Save" at bounding box center [1460, 43] width 36 height 20
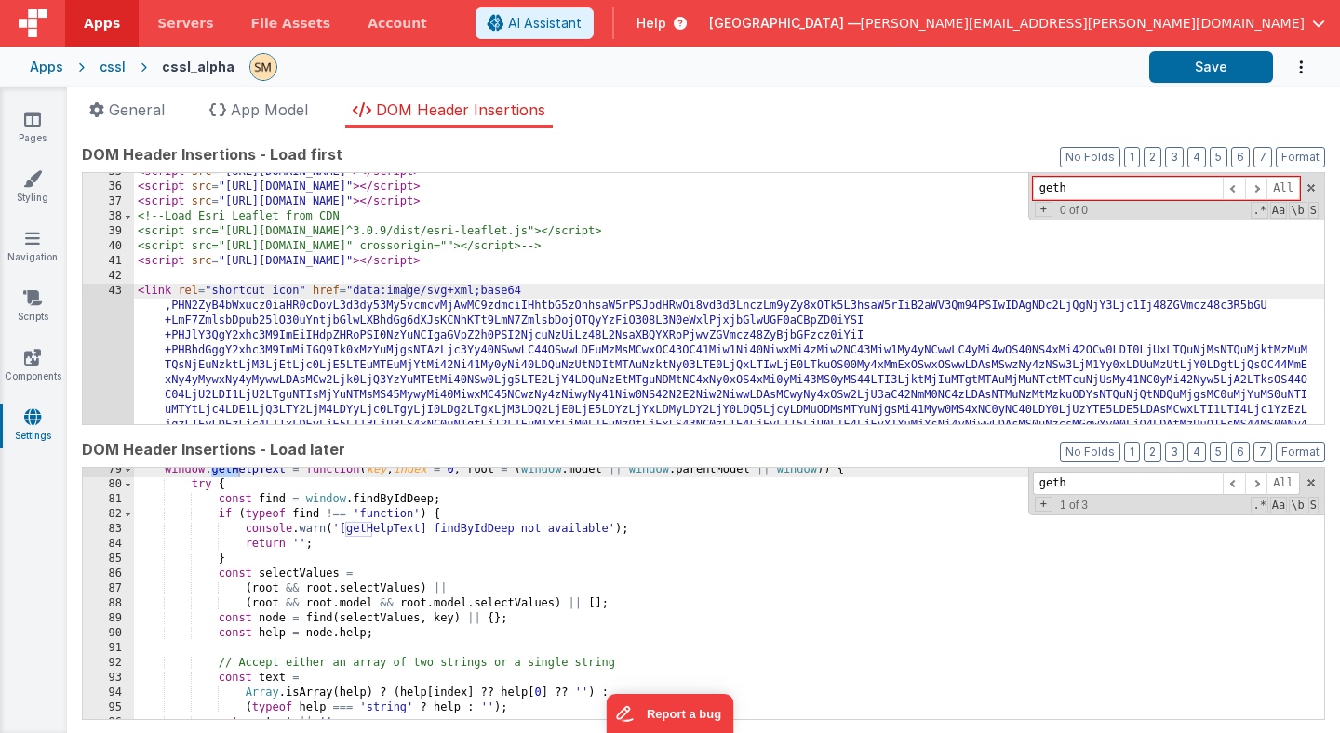
scroll to position [1167, 0]
